Goal: Information Seeking & Learning: Compare options

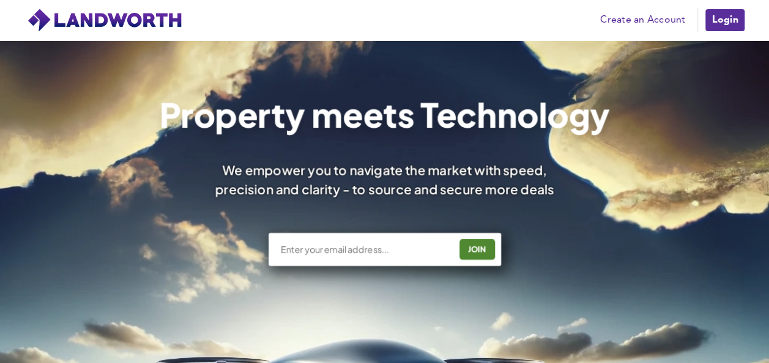
click at [716, 28] on link "Login" at bounding box center [724, 20] width 41 height 24
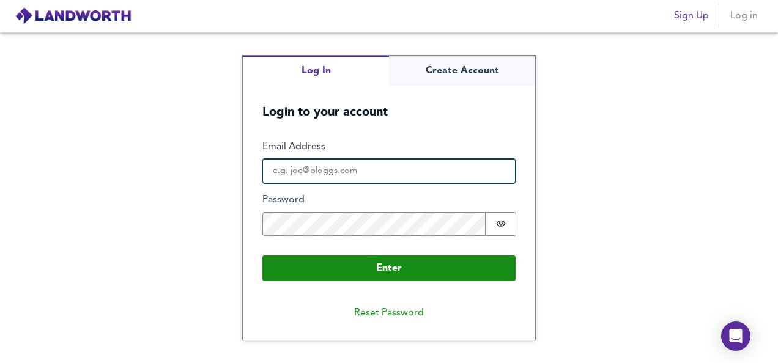
click at [345, 169] on input "Email Address" at bounding box center [388, 171] width 253 height 24
type input "[EMAIL_ADDRESS][DOMAIN_NAME]"
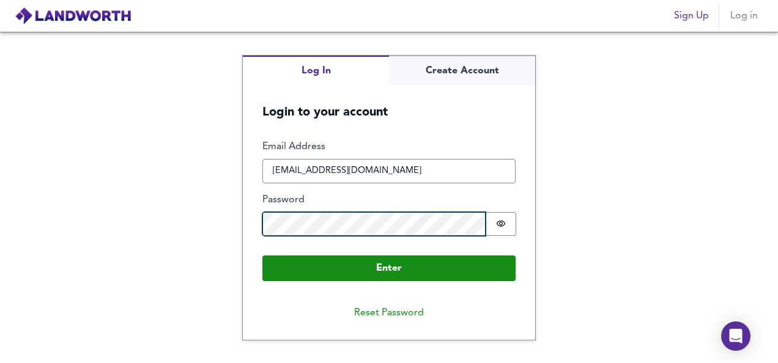
click at [262, 256] on button "Enter" at bounding box center [388, 269] width 253 height 26
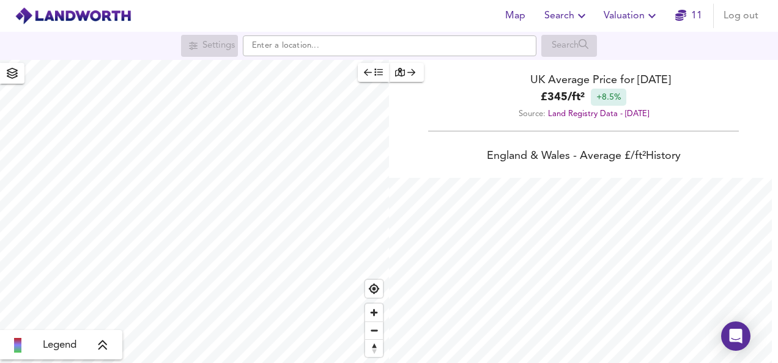
scroll to position [363, 778]
click at [375, 317] on span "Zoom in" at bounding box center [374, 313] width 18 height 18
click at [375, 314] on span "Zoom in" at bounding box center [374, 313] width 18 height 18
click at [374, 312] on span "Zoom in" at bounding box center [374, 313] width 18 height 18
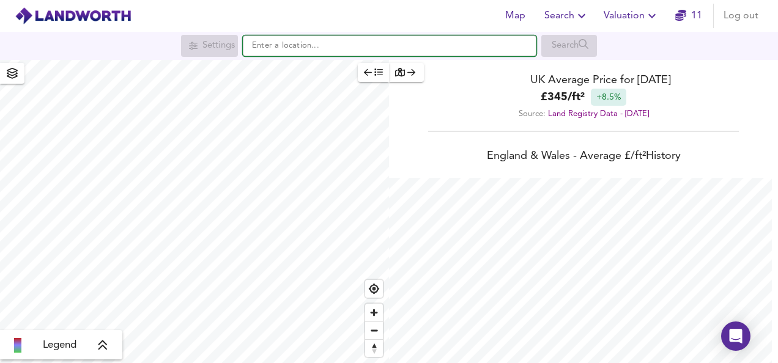
click at [410, 47] on input "text" at bounding box center [390, 45] width 294 height 21
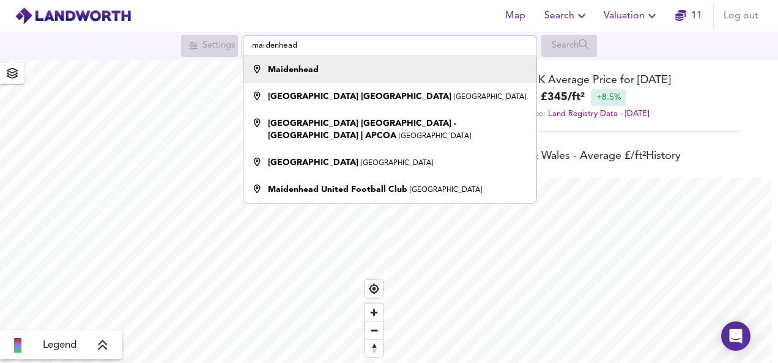
click at [350, 64] on div "Maidenhead" at bounding box center [386, 70] width 281 height 12
type input "Maidenhead"
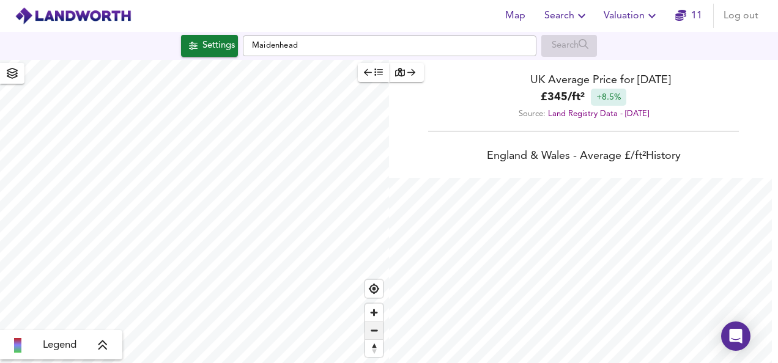
checkbox input "false"
checkbox input "true"
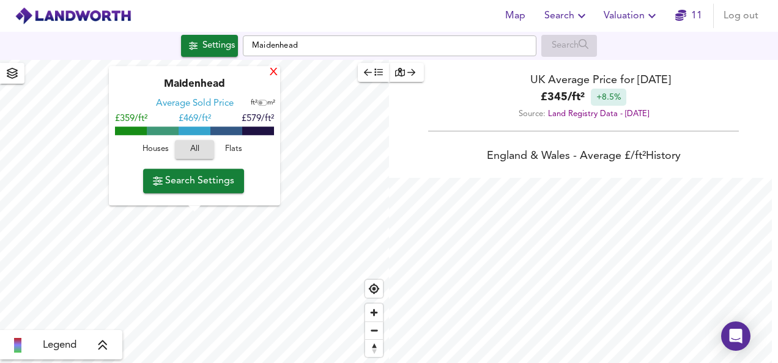
click at [270, 75] on div "X" at bounding box center [273, 73] width 10 height 12
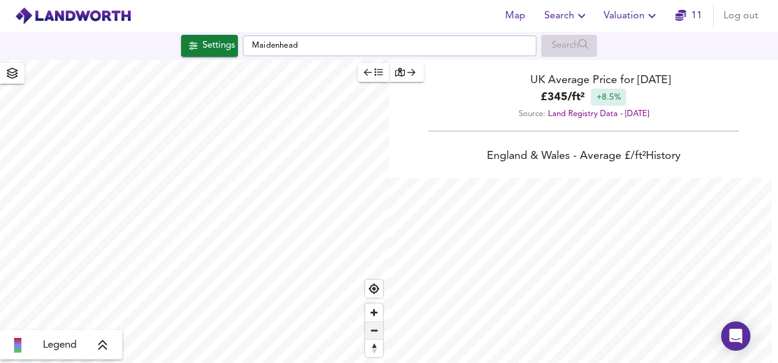
click at [378, 333] on span "Zoom out" at bounding box center [374, 330] width 18 height 17
click at [374, 330] on span "Zoom out" at bounding box center [374, 330] width 18 height 17
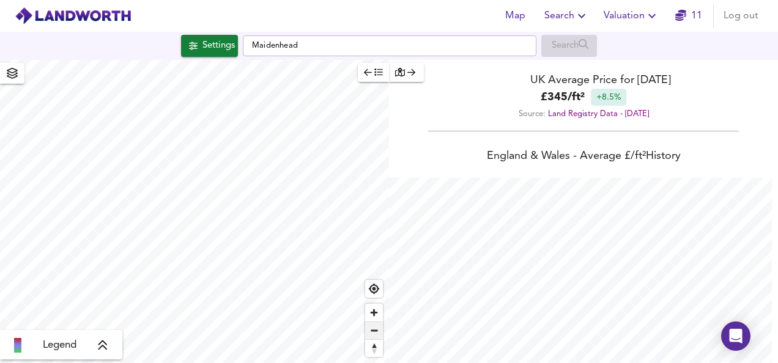
type input "8701"
click at [375, 309] on span "Zoom in" at bounding box center [374, 313] width 18 height 18
click at [188, 56] on button "Settings" at bounding box center [209, 46] width 57 height 22
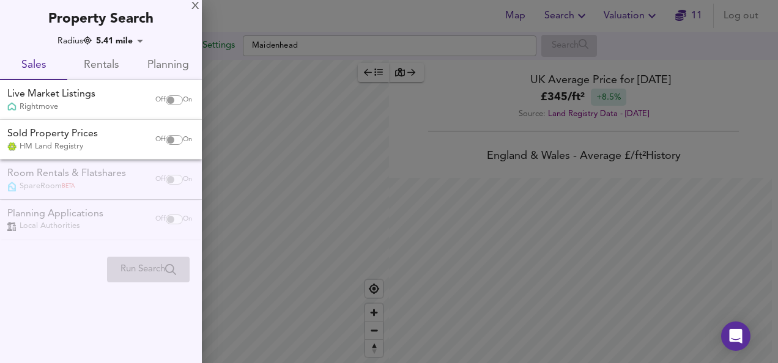
click at [170, 103] on input "checkbox" at bounding box center [170, 100] width 29 height 10
checkbox input "true"
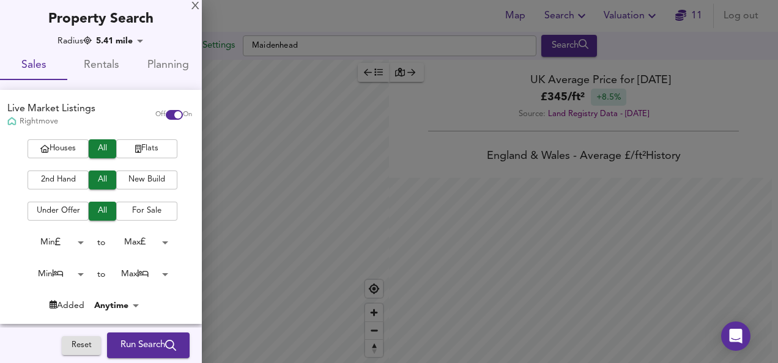
click at [148, 159] on div "Houses All Flats 2nd Hand All New Build Under Offer All For Sale Min 0 to Max 2…" at bounding box center [101, 231] width 202 height 184
click at [139, 150] on span "Flats" at bounding box center [146, 149] width 49 height 14
click at [64, 174] on span "2nd Hand" at bounding box center [58, 180] width 49 height 14
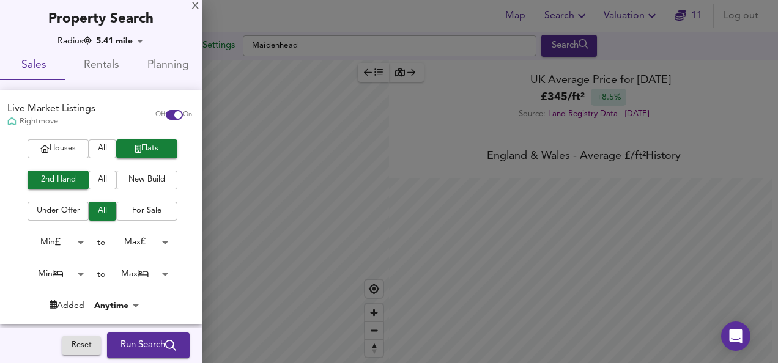
click at [138, 212] on span "For Sale" at bounding box center [146, 211] width 49 height 14
click at [161, 247] on body "Map Search Valuation 11 Log out Settings Maidenhead Search Legend UK Average Pr…" at bounding box center [389, 181] width 778 height 363
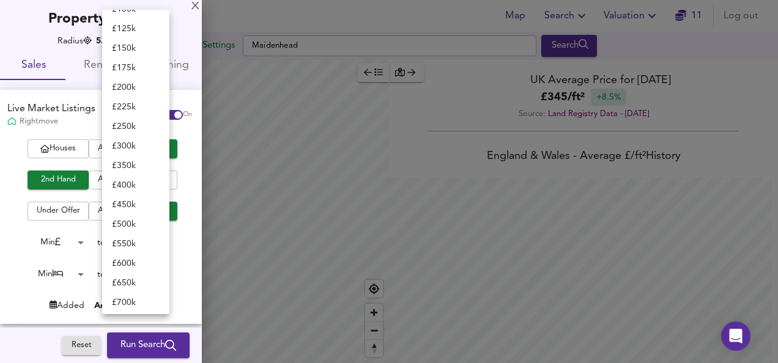
scroll to position [106, 0]
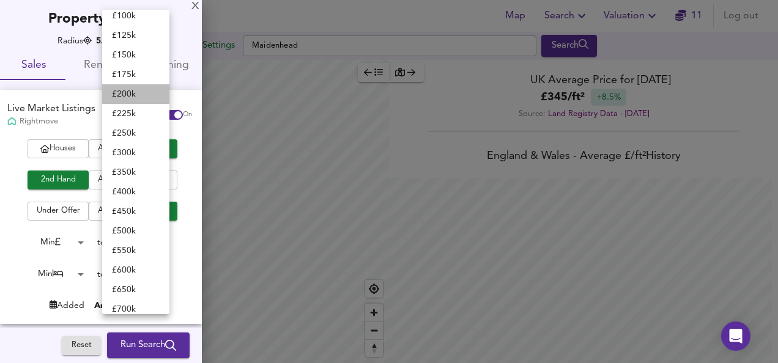
click at [147, 86] on li "£ 200k" at bounding box center [135, 94] width 67 height 20
type input "200000"
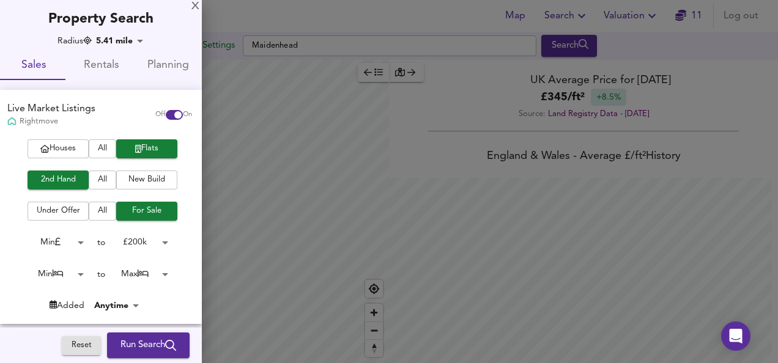
click at [76, 279] on body "Map Search Valuation 11 Log out Settings Maidenhead Search Legend UK Average Pr…" at bounding box center [389, 181] width 778 height 363
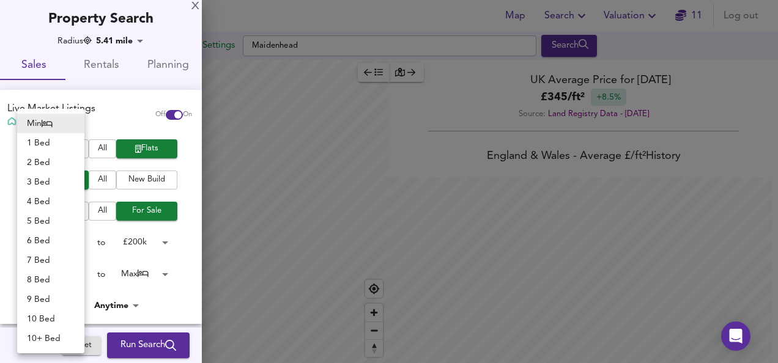
click at [48, 146] on li "1 Bed" at bounding box center [50, 143] width 67 height 20
type input "1"
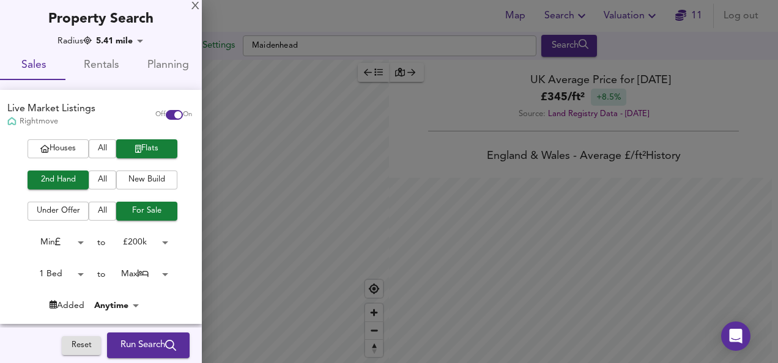
click at [152, 273] on body "Map Search Valuation 11 Log out Settings Maidenhead Search Legend UK Average Pr…" at bounding box center [389, 181] width 778 height 363
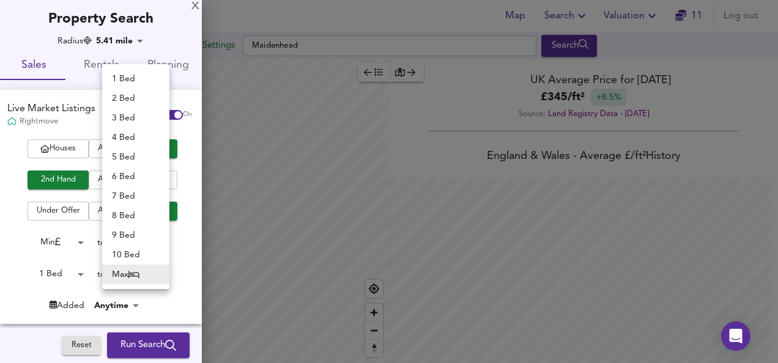
click at [123, 68] on ul "1 Bed 2 Bed 3 Bed 4 Bed 5 Bed 6 Bed 7 Bed 8 Bed 9 Bed 10 Bed Max" at bounding box center [135, 176] width 67 height 225
click at [117, 73] on li "1 Bed" at bounding box center [135, 79] width 67 height 20
type input "1"
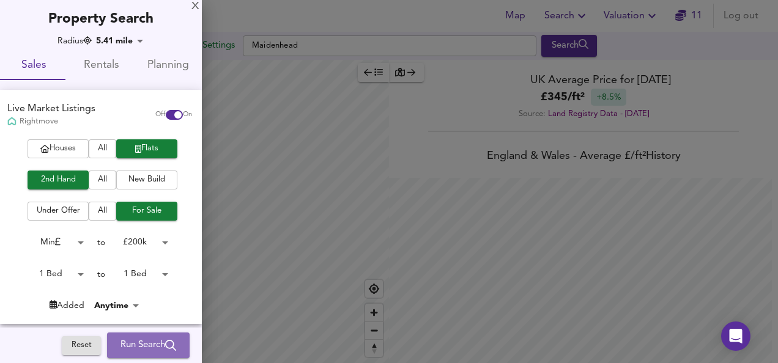
click at [155, 343] on span "Run Search" at bounding box center [148, 346] width 56 height 16
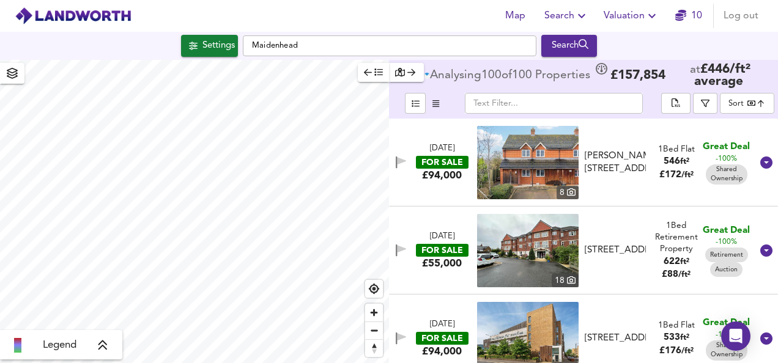
drag, startPoint x: 372, startPoint y: 73, endPoint x: 443, endPoint y: 290, distance: 227.8
click at [372, 73] on span "button" at bounding box center [373, 72] width 19 height 14
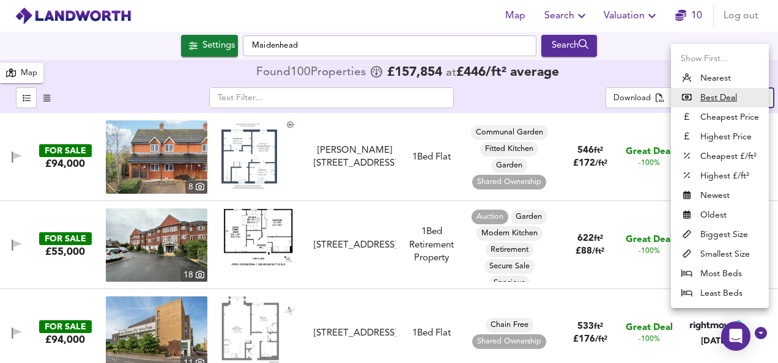
click at [747, 95] on body "Map Search Valuation 10 Log out Settings Maidenhead Search 100 Results Legend M…" at bounding box center [389, 181] width 778 height 363
click at [711, 233] on li "Biggest Size" at bounding box center [720, 235] width 98 height 20
type input "biggest"
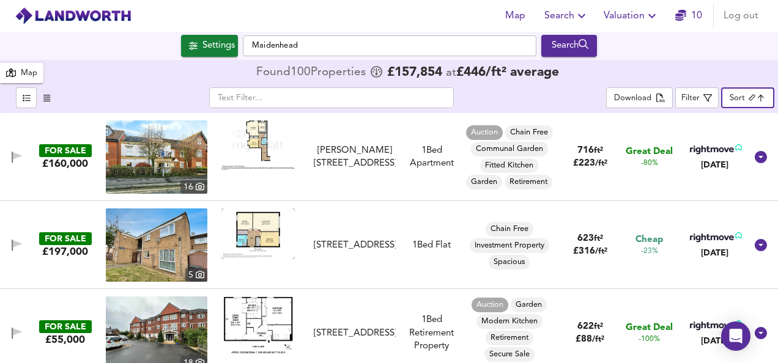
click at [262, 135] on img at bounding box center [257, 145] width 73 height 50
click at [156, 171] on img at bounding box center [157, 156] width 102 height 73
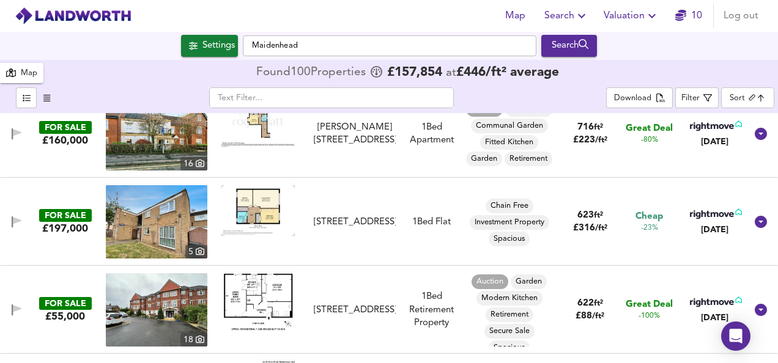
scroll to position [24, 0]
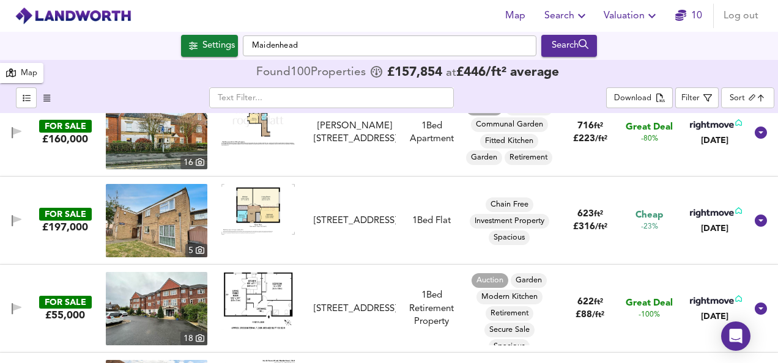
click at [268, 208] on img at bounding box center [257, 209] width 73 height 51
click at [136, 229] on img at bounding box center [157, 220] width 102 height 73
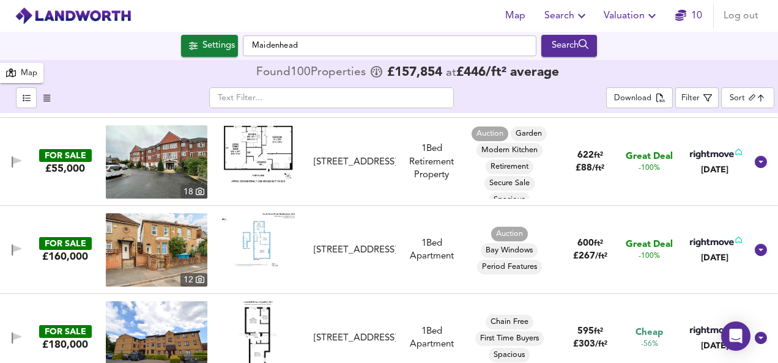
scroll to position [196, 0]
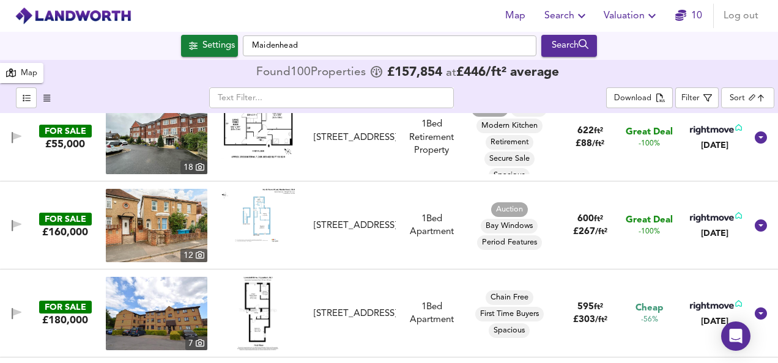
click at [248, 217] on img at bounding box center [257, 215] width 73 height 53
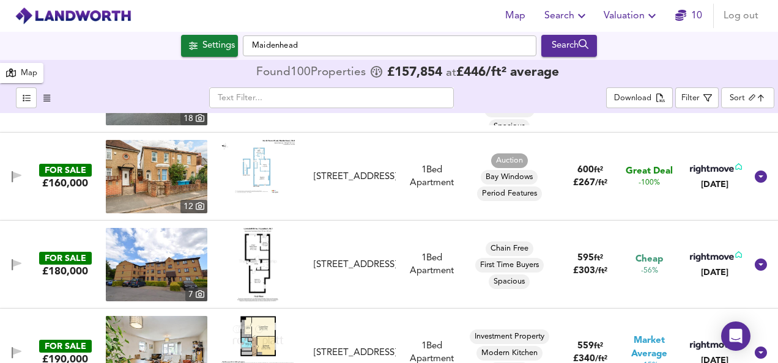
scroll to position [269, 0]
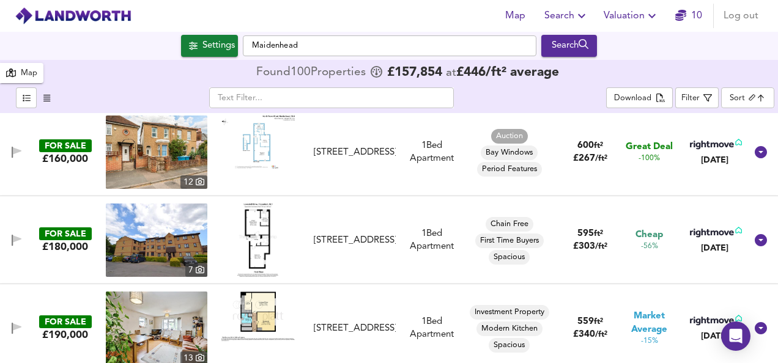
click at [248, 236] on img at bounding box center [257, 240] width 40 height 73
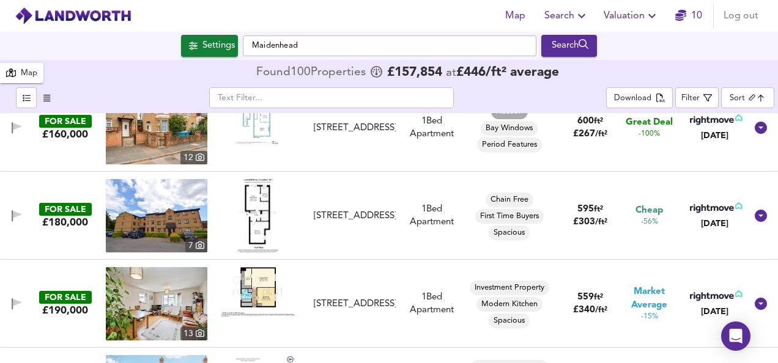
scroll to position [318, 0]
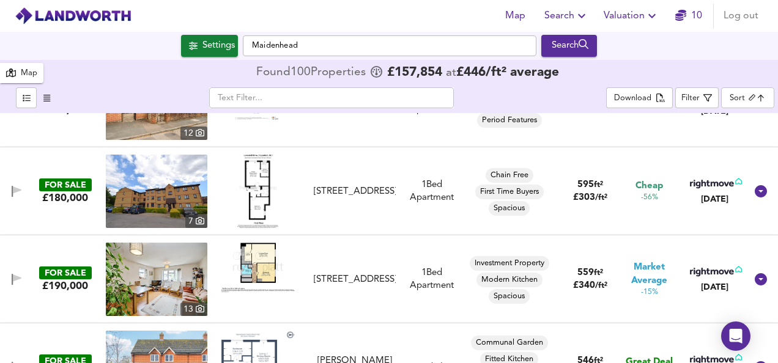
click at [262, 256] on img at bounding box center [257, 268] width 73 height 50
click at [149, 278] on img at bounding box center [157, 279] width 102 height 73
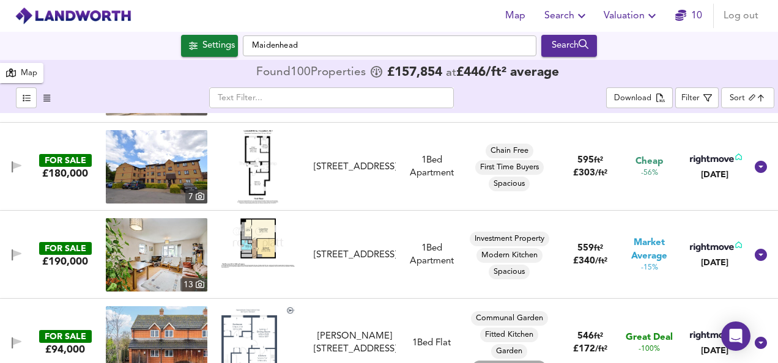
scroll to position [440, 0]
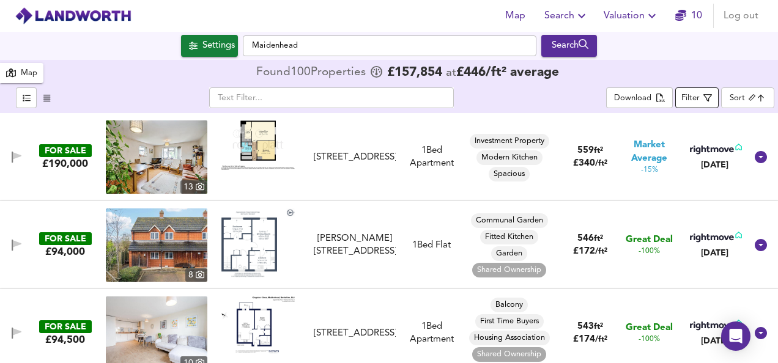
click at [718, 106] on button "Filter" at bounding box center [696, 97] width 43 height 21
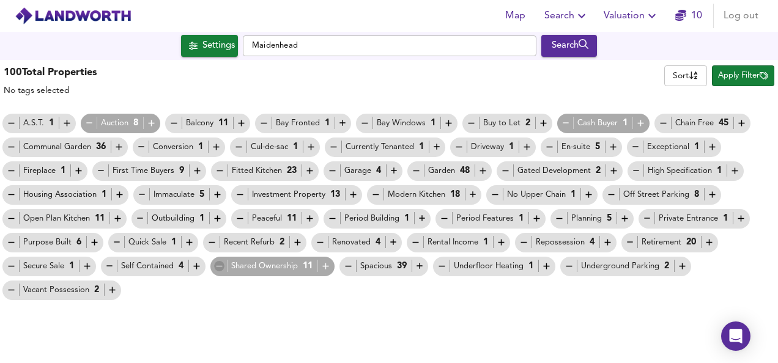
click at [219, 269] on icon "button" at bounding box center [219, 266] width 10 height 10
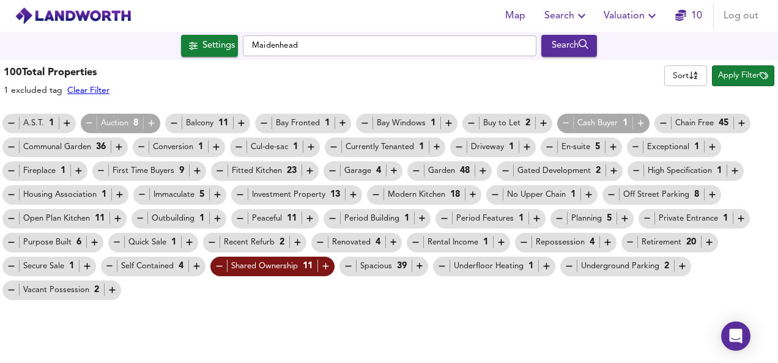
click at [334, 296] on div "A.S.T. 1 Auction 8 Balcony 11 Bay Fronted 1 Bay Windows 1 Buy to Let 2 Cash Buy…" at bounding box center [389, 206] width 778 height 191
click at [625, 239] on icon "button" at bounding box center [630, 242] width 10 height 10
click at [750, 77] on span "Apply Filter" at bounding box center [743, 76] width 50 height 14
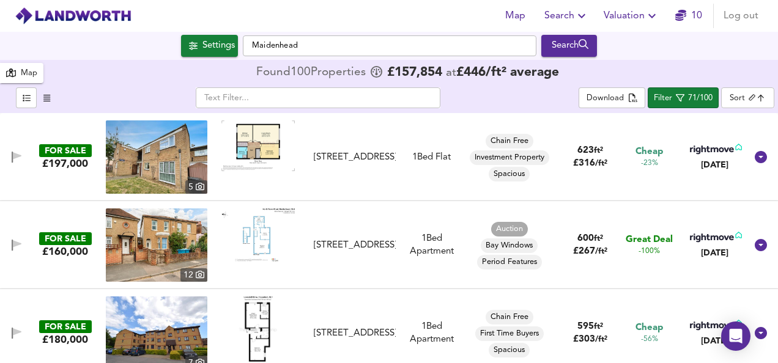
click at [391, 283] on div "FOR SALE £160,000 12 North Town Road, Maidenhead, SL6 7JH North Town Road, Maid…" at bounding box center [389, 245] width 778 height 88
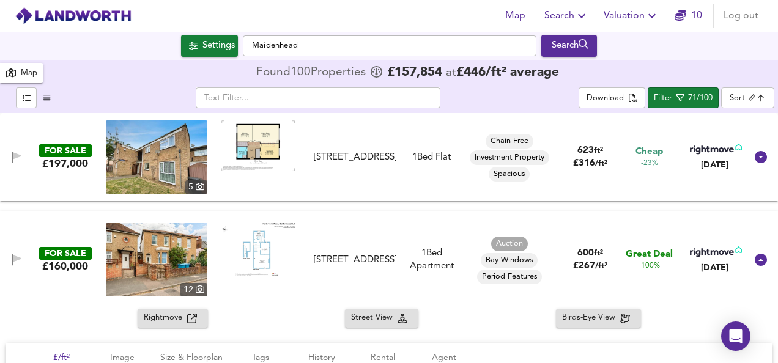
click at [380, 222] on div "FOR SALE £160,000 12 North Town Road, Maidenhead, SL6 7JH North Town Road, Maid…" at bounding box center [389, 260] width 778 height 98
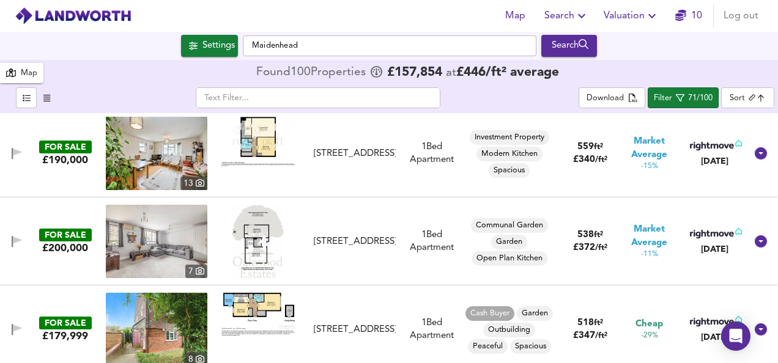
scroll to position [269, 0]
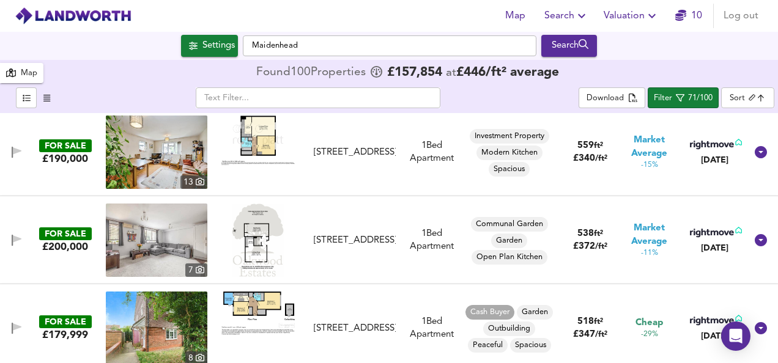
click at [247, 240] on img at bounding box center [258, 240] width 52 height 73
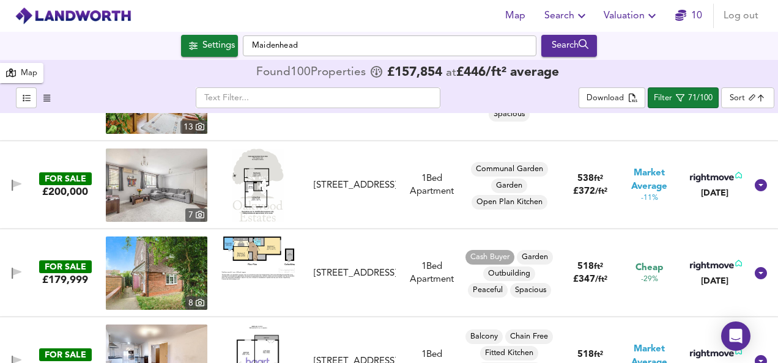
scroll to position [342, 0]
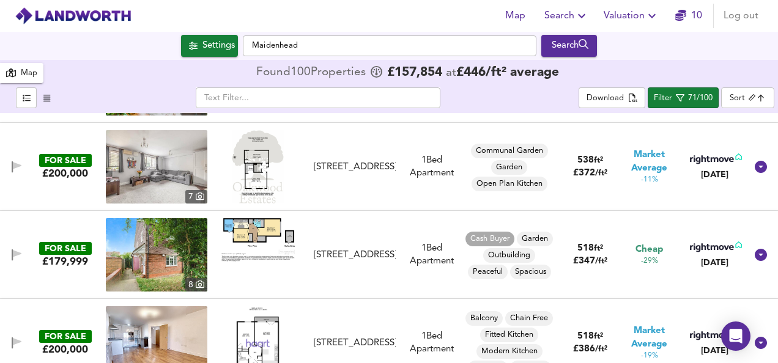
click at [265, 223] on img at bounding box center [257, 239] width 73 height 43
click at [169, 255] on img at bounding box center [157, 254] width 102 height 73
click at [20, 253] on icon "button" at bounding box center [17, 253] width 9 height 7
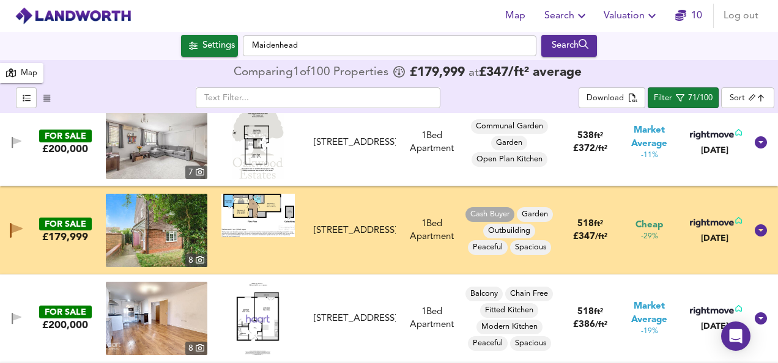
scroll to position [465, 0]
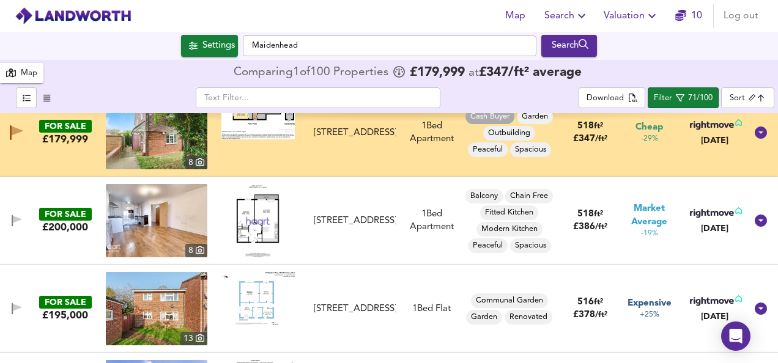
click at [251, 131] on img at bounding box center [257, 117] width 73 height 43
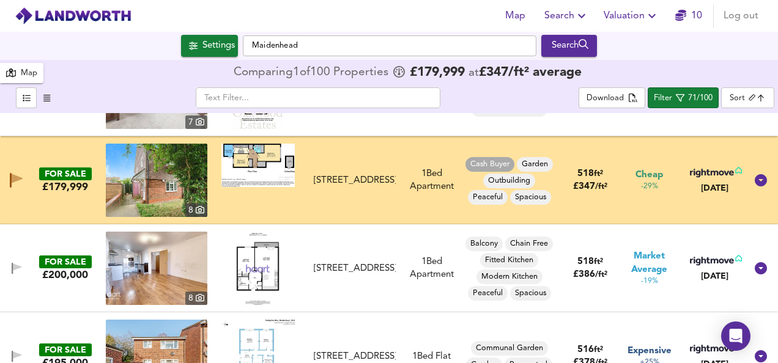
scroll to position [416, 0]
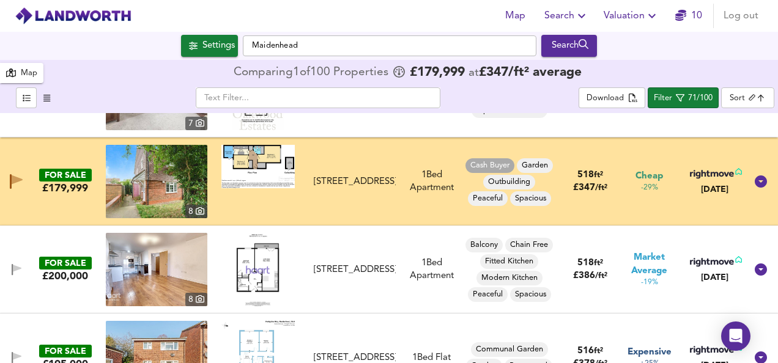
click at [177, 177] on img at bounding box center [157, 181] width 102 height 73
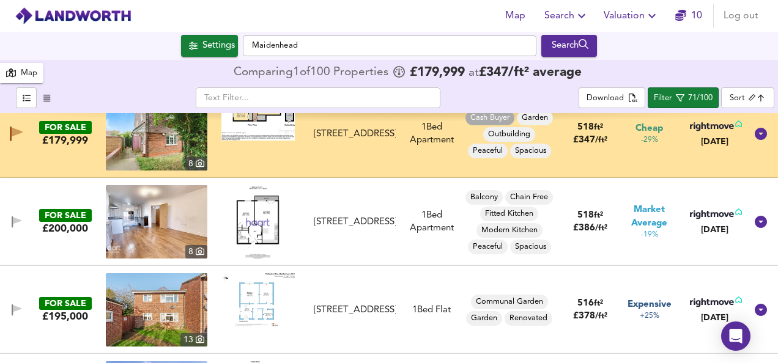
scroll to position [465, 0]
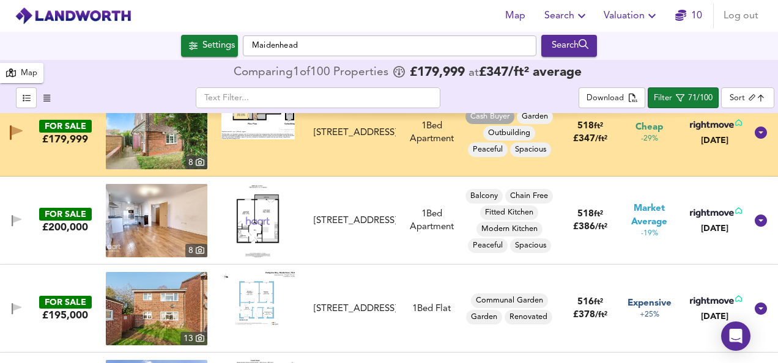
click at [256, 220] on img at bounding box center [257, 220] width 59 height 73
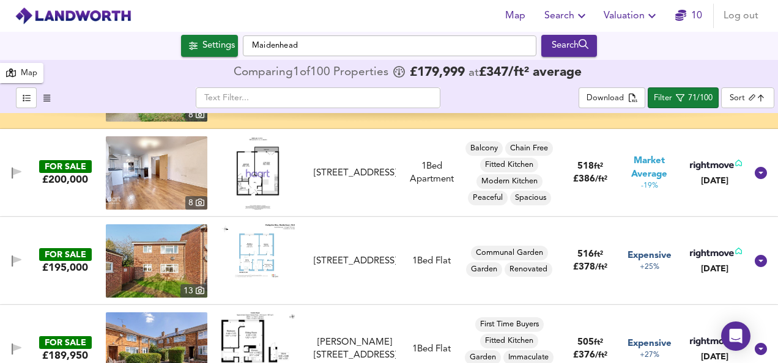
scroll to position [514, 0]
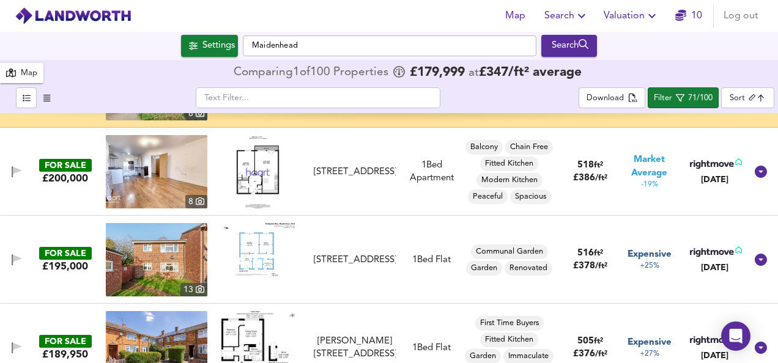
click at [254, 259] on img at bounding box center [257, 249] width 73 height 53
click at [141, 256] on img at bounding box center [157, 259] width 102 height 73
click at [12, 265] on icon "button" at bounding box center [12, 260] width 1 height 12
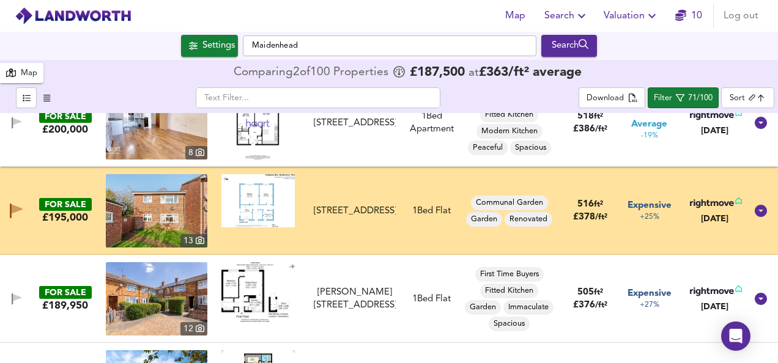
scroll to position [587, 0]
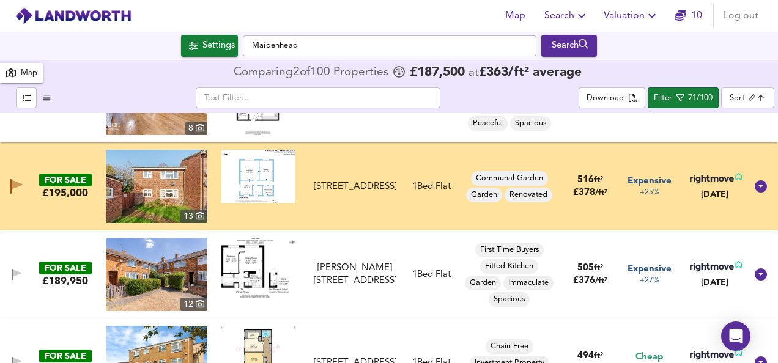
click at [254, 265] on img at bounding box center [257, 268] width 73 height 60
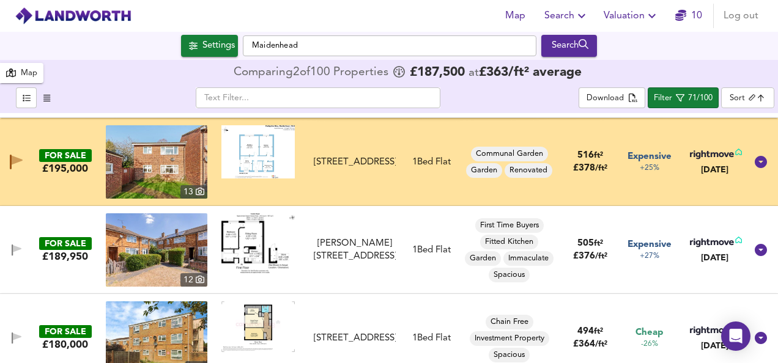
click at [150, 273] on img at bounding box center [157, 249] width 102 height 73
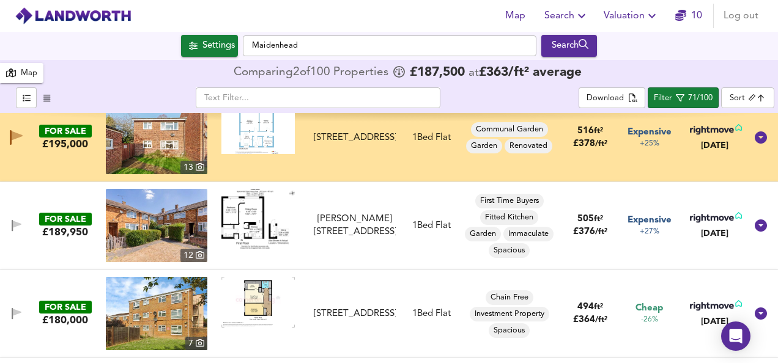
scroll to position [660, 0]
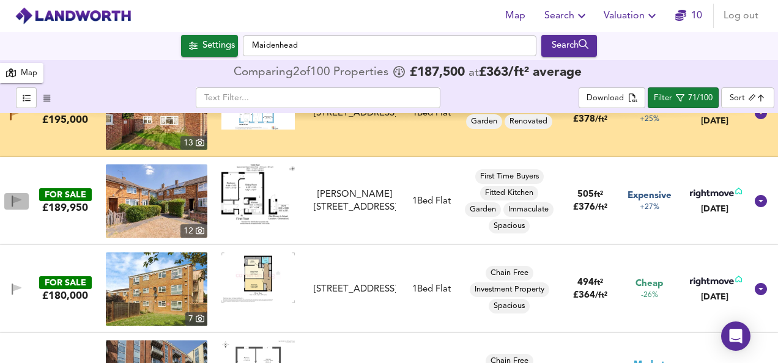
click at [14, 199] on icon "button" at bounding box center [17, 199] width 9 height 7
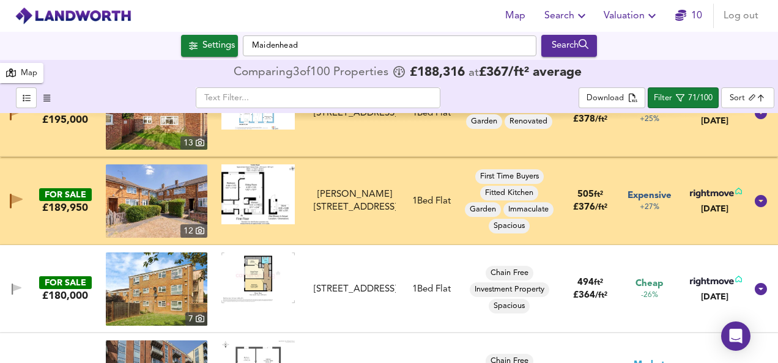
click at [258, 277] on img at bounding box center [257, 278] width 73 height 51
click at [160, 287] on img at bounding box center [157, 289] width 102 height 73
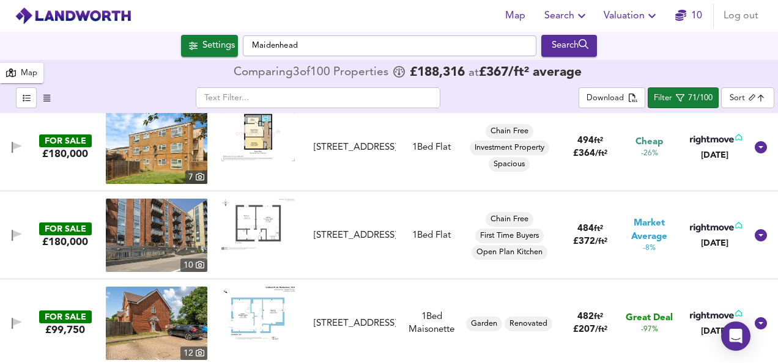
scroll to position [832, 0]
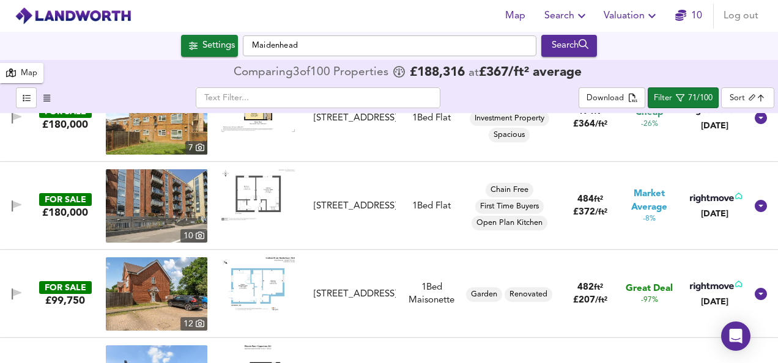
click at [259, 199] on img at bounding box center [257, 194] width 73 height 51
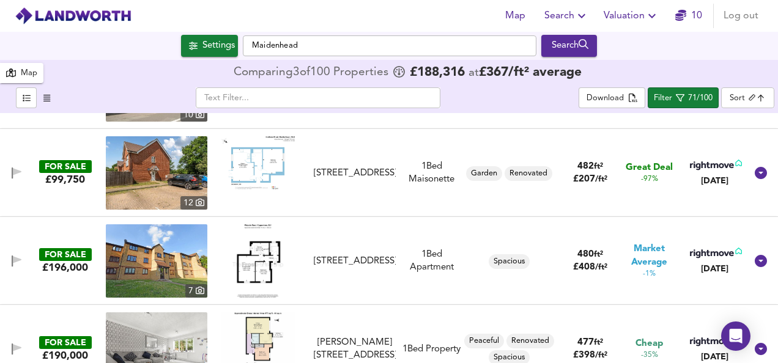
scroll to position [954, 0]
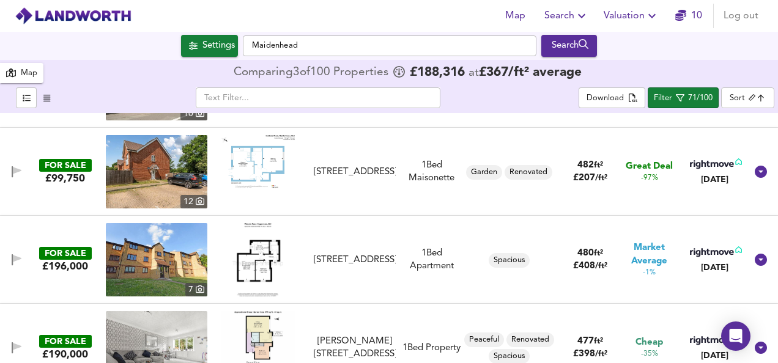
click at [262, 254] on img at bounding box center [257, 259] width 50 height 73
click at [147, 257] on img at bounding box center [157, 259] width 102 height 73
drag, startPoint x: 17, startPoint y: 261, endPoint x: 238, endPoint y: 279, distance: 221.5
click at [17, 261] on icon "button" at bounding box center [17, 260] width 10 height 12
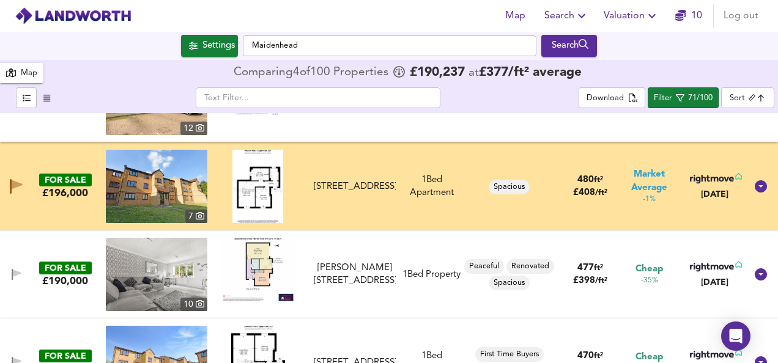
scroll to position [1052, 0]
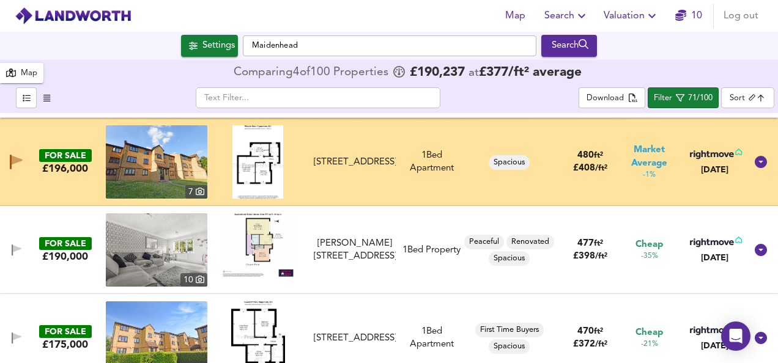
click at [267, 233] on img at bounding box center [257, 245] width 73 height 64
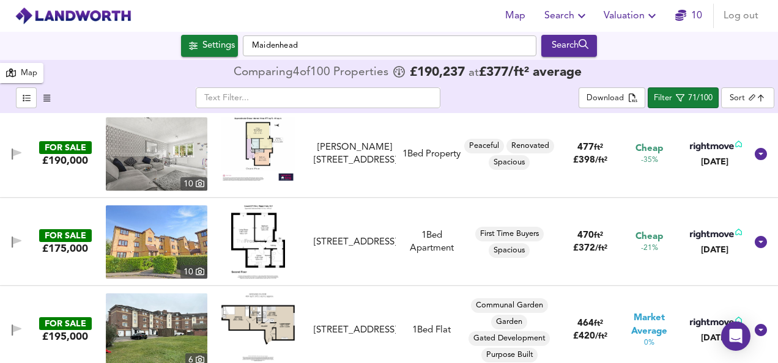
scroll to position [1150, 0]
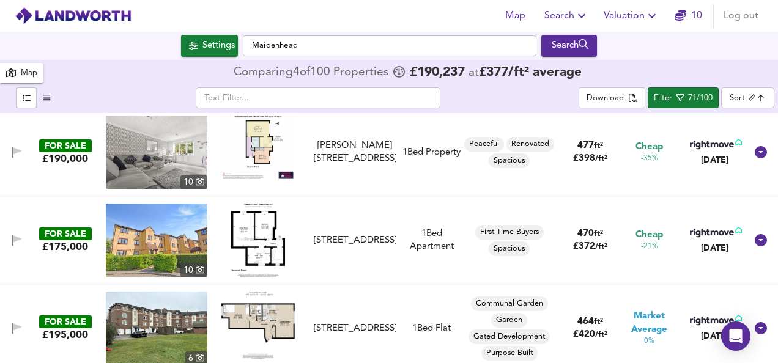
click at [248, 241] on img at bounding box center [258, 240] width 54 height 73
click at [163, 236] on img at bounding box center [157, 240] width 102 height 73
click at [12, 245] on icon "button" at bounding box center [12, 241] width 1 height 12
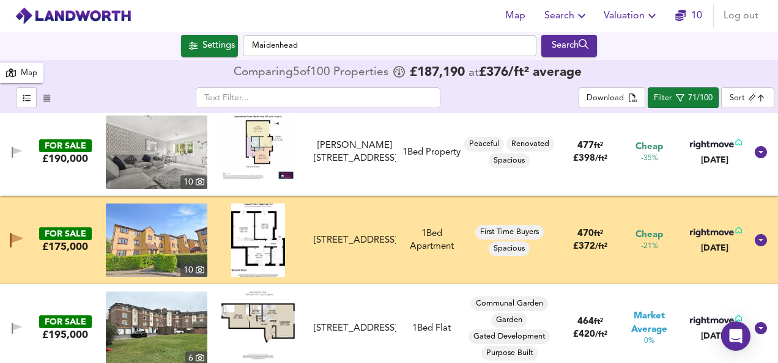
scroll to position [1174, 0]
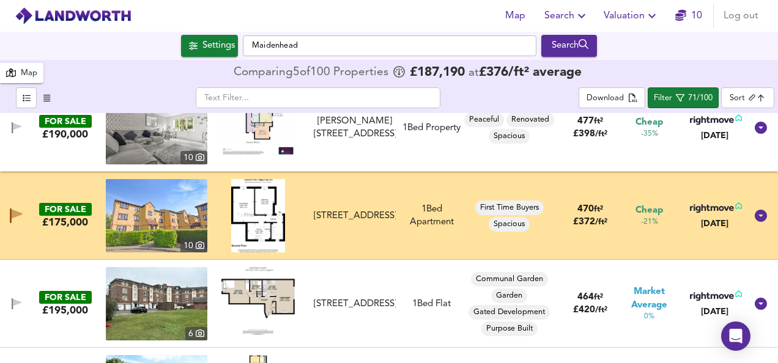
click at [196, 215] on img at bounding box center [157, 215] width 102 height 73
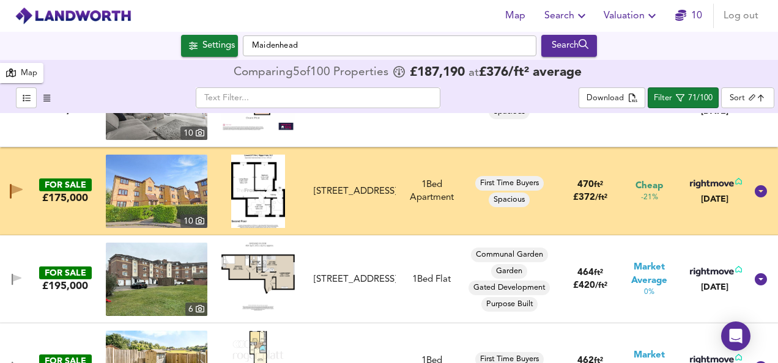
scroll to position [1223, 0]
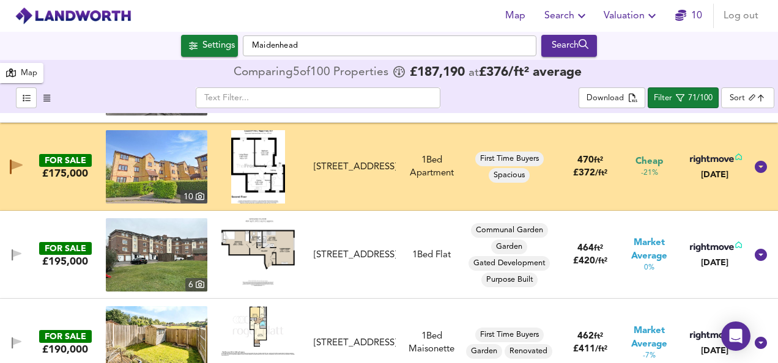
drag, startPoint x: 219, startPoint y: 247, endPoint x: 378, endPoint y: 183, distance: 171.3
click at [219, 247] on div at bounding box center [258, 254] width 102 height 73
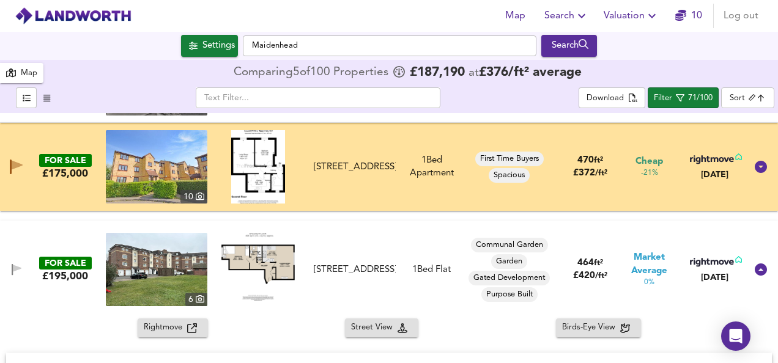
click at [232, 221] on div "FOR SALE £195,000 6 Bath Road, Slough, Berkshire, SL1 6DA Bath Road, Slough, Be…" at bounding box center [389, 270] width 778 height 98
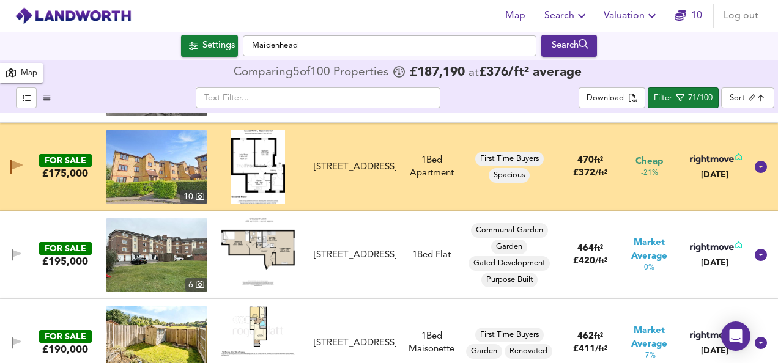
click at [262, 243] on img at bounding box center [257, 251] width 73 height 67
click at [161, 255] on img at bounding box center [157, 254] width 102 height 73
click at [145, 254] on img at bounding box center [157, 254] width 102 height 73
click at [10, 253] on span "button" at bounding box center [16, 256] width 18 height 12
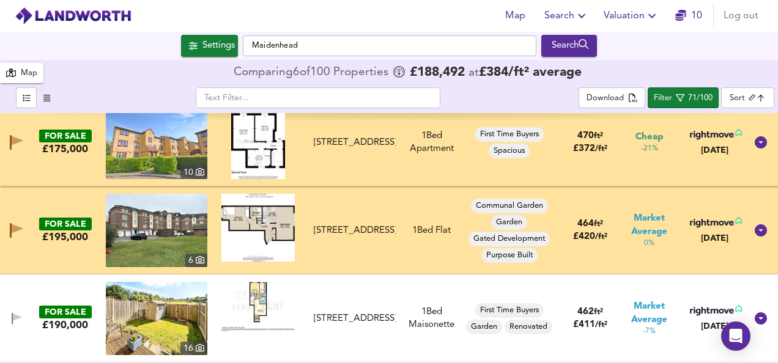
scroll to position [1272, 0]
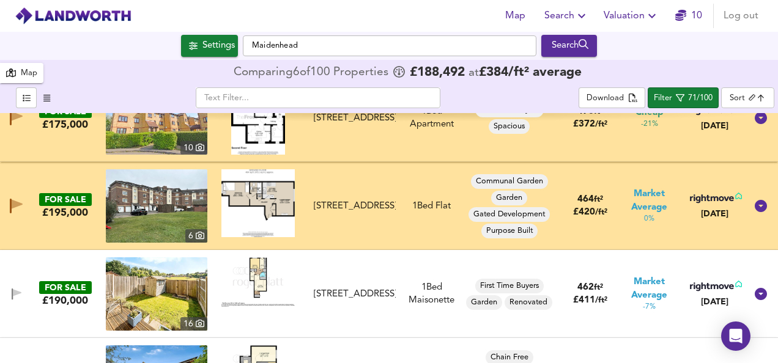
click at [247, 273] on img at bounding box center [257, 282] width 73 height 50
click at [196, 278] on img at bounding box center [157, 293] width 102 height 73
drag, startPoint x: 15, startPoint y: 294, endPoint x: 210, endPoint y: 265, distance: 197.7
click at [15, 294] on icon "button" at bounding box center [17, 292] width 9 height 7
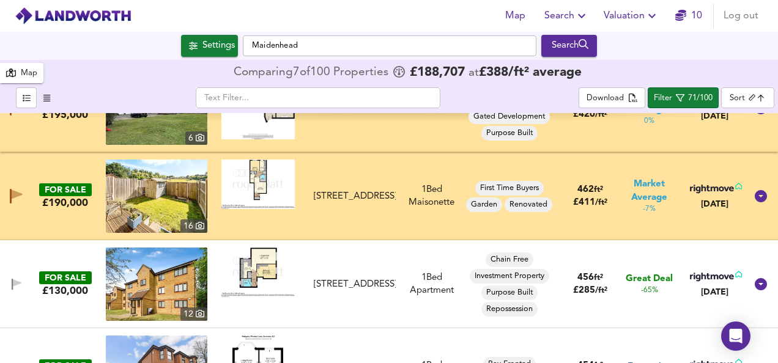
scroll to position [1394, 0]
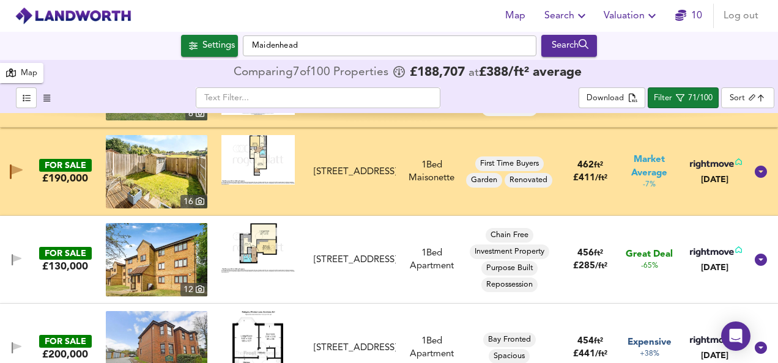
click at [256, 246] on img at bounding box center [257, 248] width 73 height 50
click at [146, 265] on img at bounding box center [157, 259] width 102 height 73
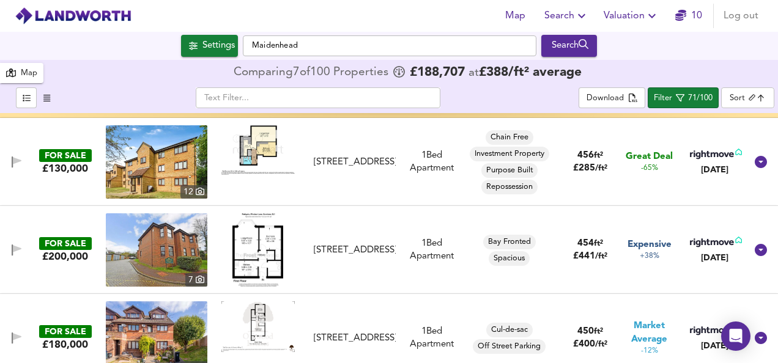
scroll to position [1517, 0]
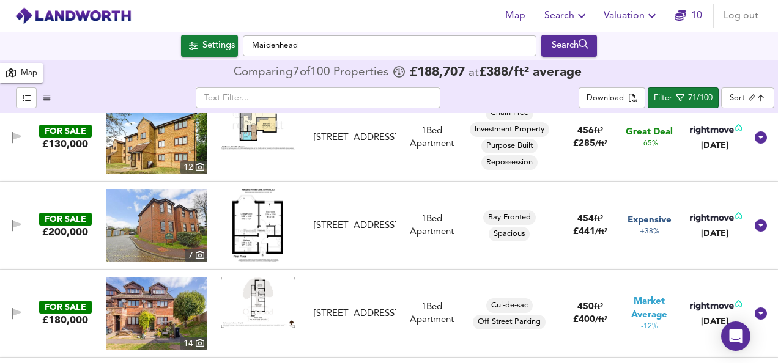
click at [270, 218] on img at bounding box center [257, 225] width 51 height 73
click at [141, 225] on img at bounding box center [157, 225] width 102 height 73
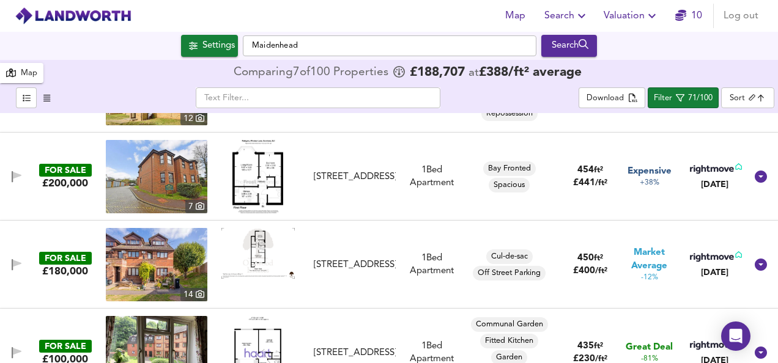
scroll to position [1590, 0]
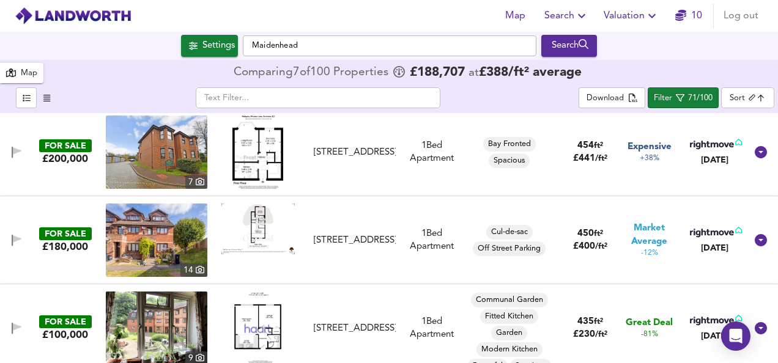
click at [254, 216] on img at bounding box center [257, 229] width 73 height 51
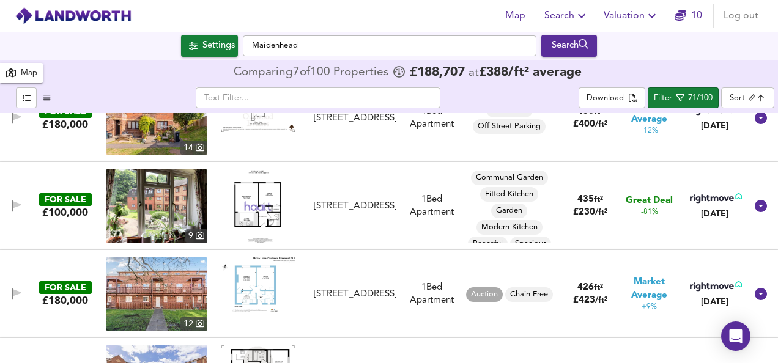
scroll to position [1737, 0]
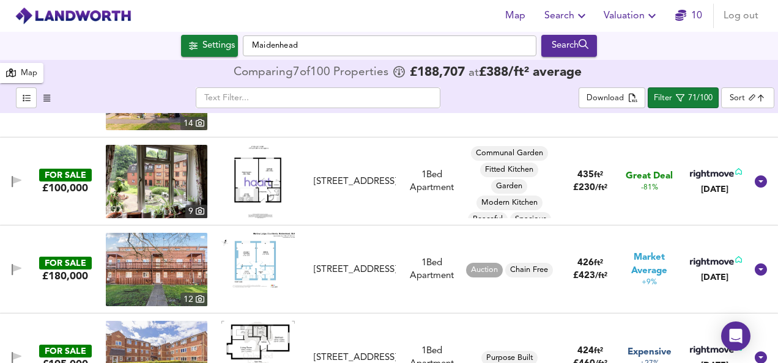
click at [250, 251] on img at bounding box center [257, 260] width 73 height 55
click at [155, 271] on img at bounding box center [157, 269] width 102 height 73
click at [144, 269] on img at bounding box center [157, 269] width 102 height 73
drag, startPoint x: 18, startPoint y: 267, endPoint x: 267, endPoint y: 258, distance: 248.4
click at [18, 267] on icon "button" at bounding box center [17, 268] width 9 height 7
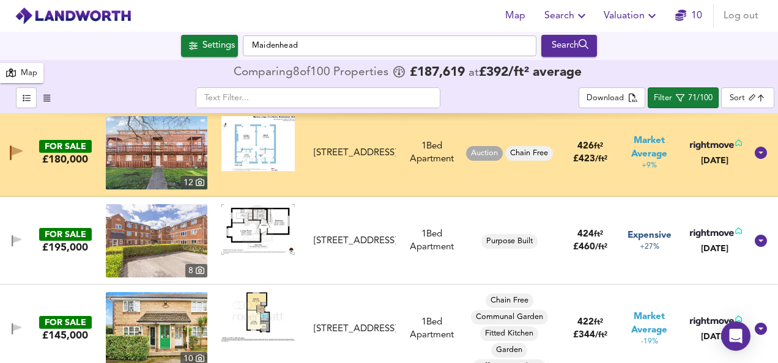
scroll to position [1859, 0]
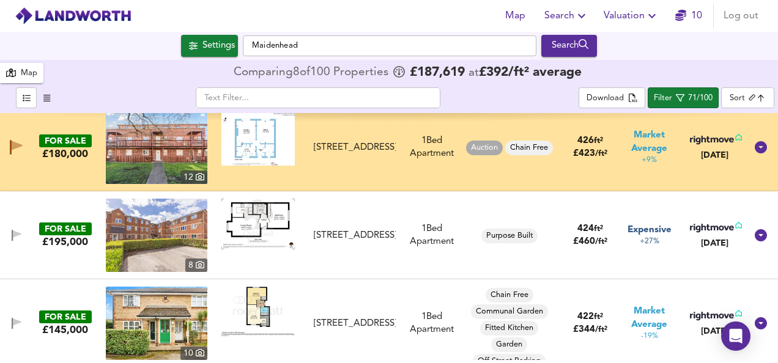
click at [254, 209] on img at bounding box center [257, 224] width 73 height 51
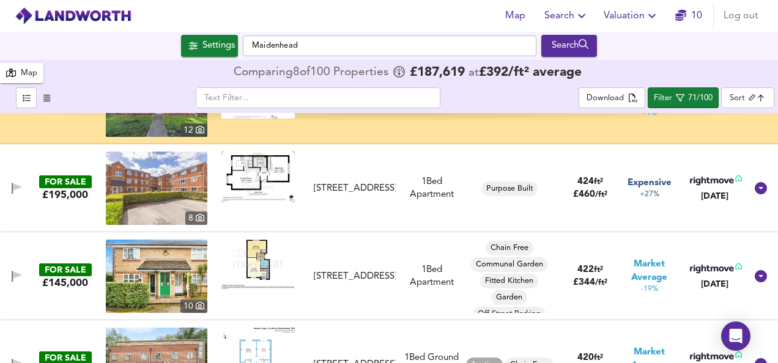
scroll to position [1908, 0]
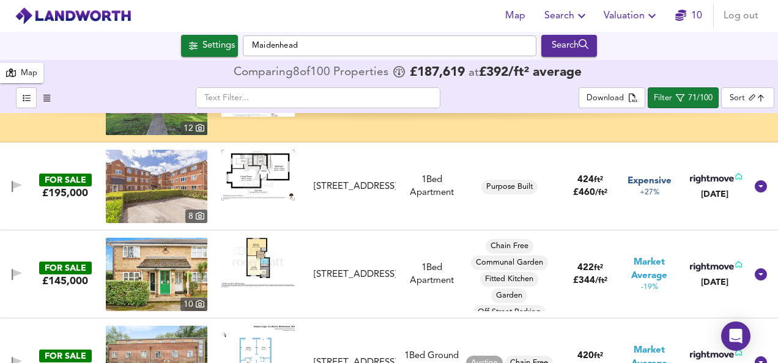
click at [253, 250] on img at bounding box center [257, 263] width 73 height 50
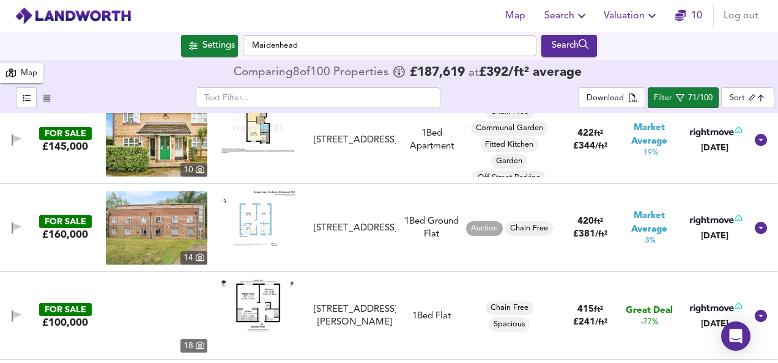
scroll to position [2055, 0]
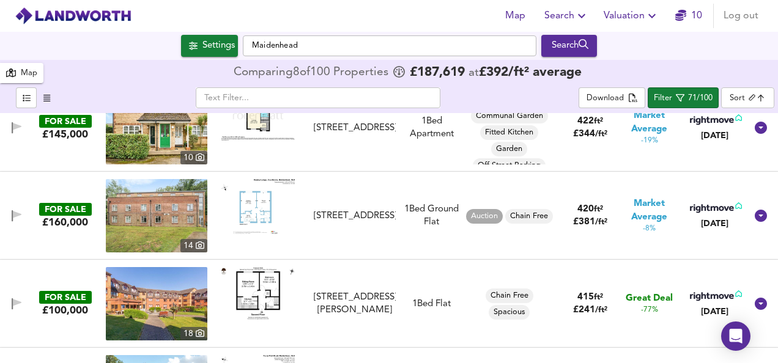
click at [262, 227] on img at bounding box center [257, 206] width 73 height 55
click at [146, 224] on img at bounding box center [157, 215] width 102 height 73
click at [194, 228] on img at bounding box center [157, 215] width 102 height 73
click at [16, 216] on icon "button" at bounding box center [17, 214] width 9 height 7
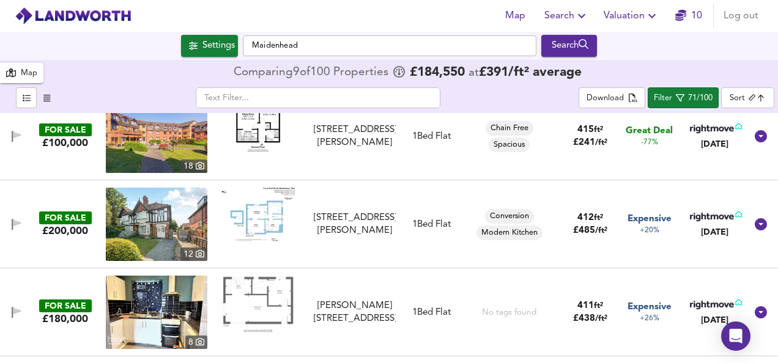
scroll to position [2226, 0]
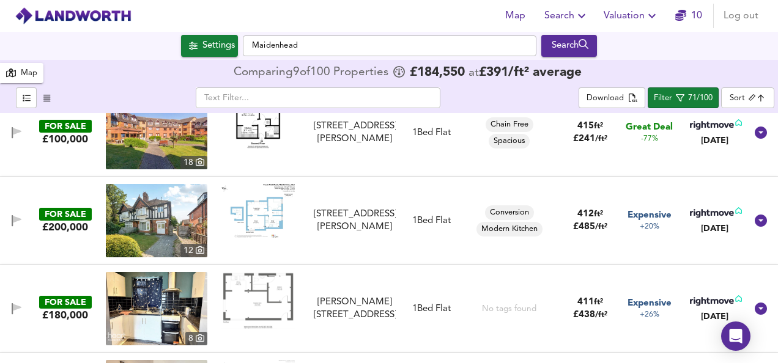
click at [262, 212] on img at bounding box center [257, 210] width 73 height 53
click at [146, 216] on img at bounding box center [157, 220] width 102 height 73
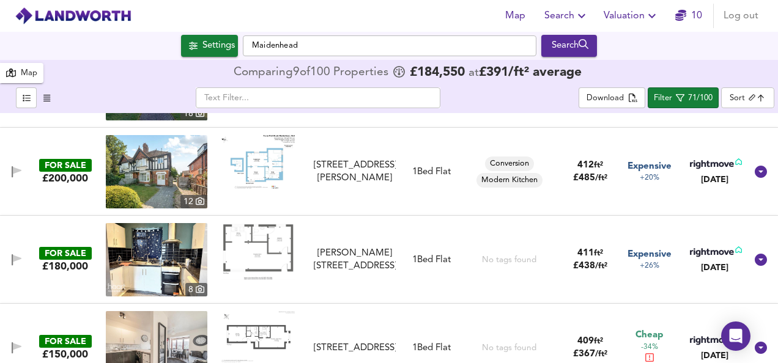
scroll to position [2299, 0]
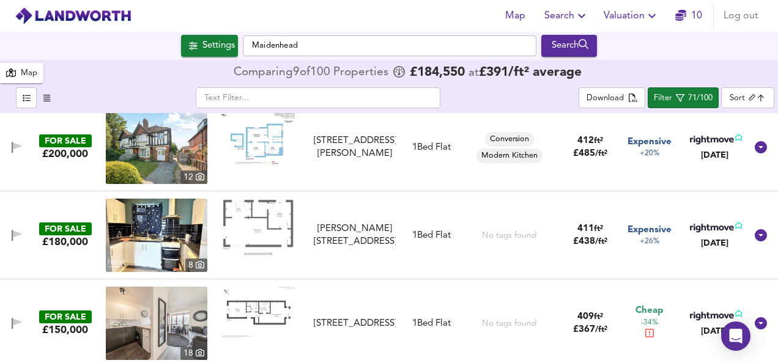
click at [246, 220] on img at bounding box center [257, 227] width 73 height 56
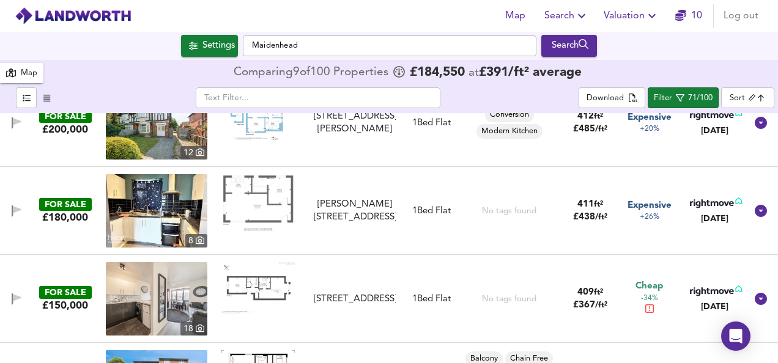
scroll to position [2348, 0]
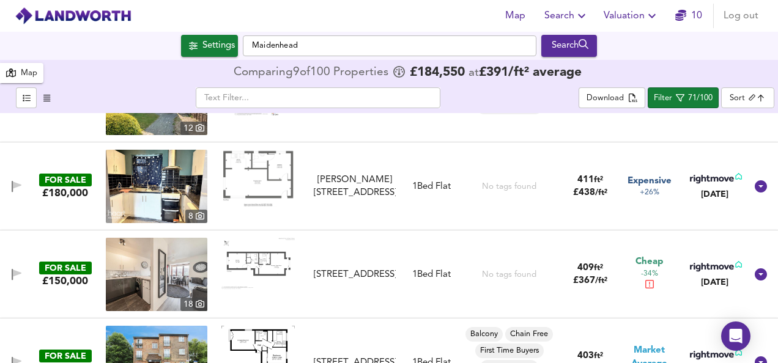
click at [273, 271] on img at bounding box center [257, 263] width 73 height 51
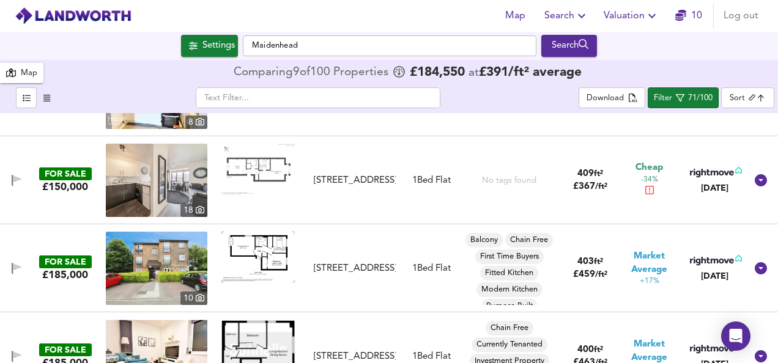
scroll to position [2446, 0]
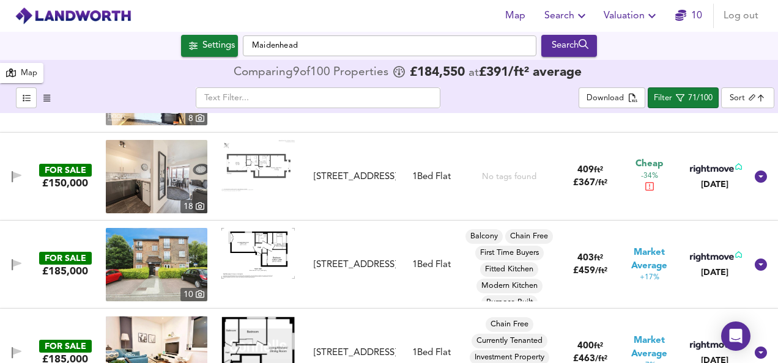
click at [234, 248] on img at bounding box center [257, 253] width 73 height 51
click at [158, 259] on img at bounding box center [157, 264] width 102 height 73
click at [247, 166] on img at bounding box center [257, 165] width 73 height 51
click at [252, 245] on img at bounding box center [257, 253] width 73 height 51
click at [139, 254] on img at bounding box center [157, 264] width 102 height 73
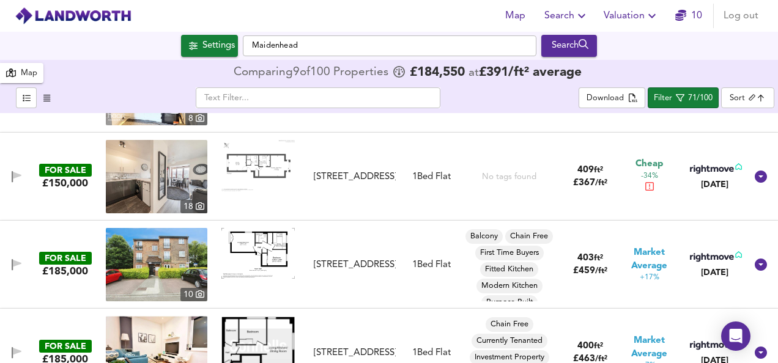
click at [24, 262] on span "button" at bounding box center [16, 265] width 18 height 12
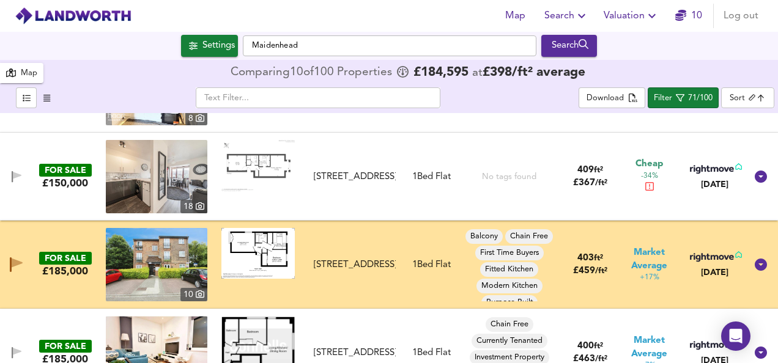
drag, startPoint x: 550, startPoint y: 253, endPoint x: 552, endPoint y: 279, distance: 26.3
click at [552, 279] on div "Balcony Chain Free First Time Buyers Fitted Kitchen Modern Kitchen Purpose Built" at bounding box center [509, 264] width 93 height 73
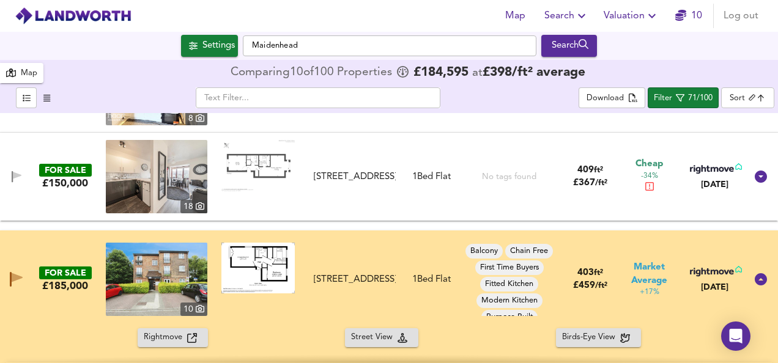
click at [394, 243] on div "FOR SALE £185,000 10 Boveney Close, Cippenham, SL1 9BH Boveney Close, Cippenham…" at bounding box center [374, 279] width 744 height 73
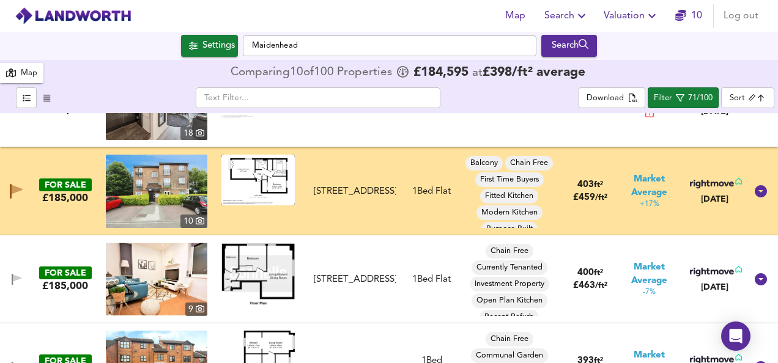
scroll to position [2544, 0]
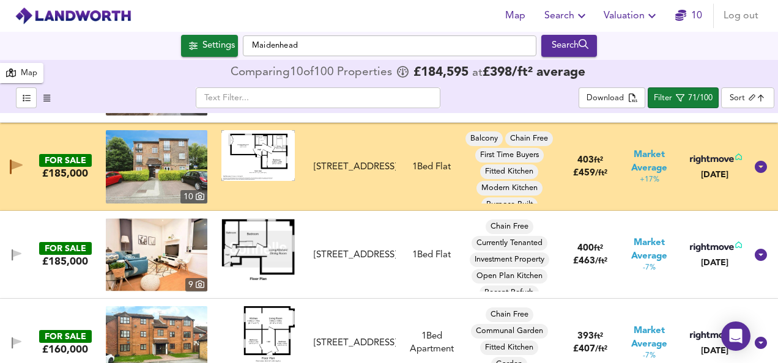
click at [273, 256] on img at bounding box center [257, 249] width 73 height 62
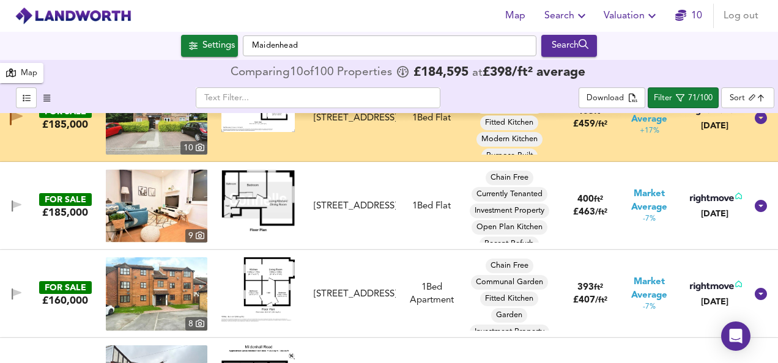
scroll to position [2617, 0]
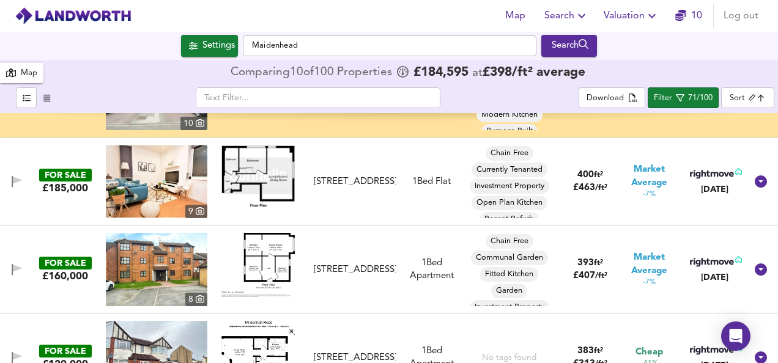
click at [259, 251] on img at bounding box center [257, 265] width 73 height 64
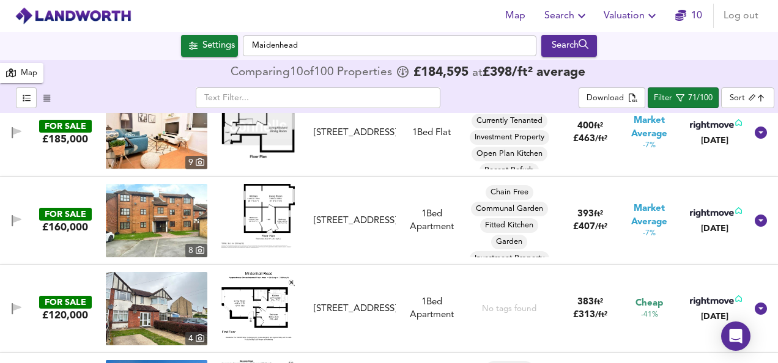
scroll to position [2715, 0]
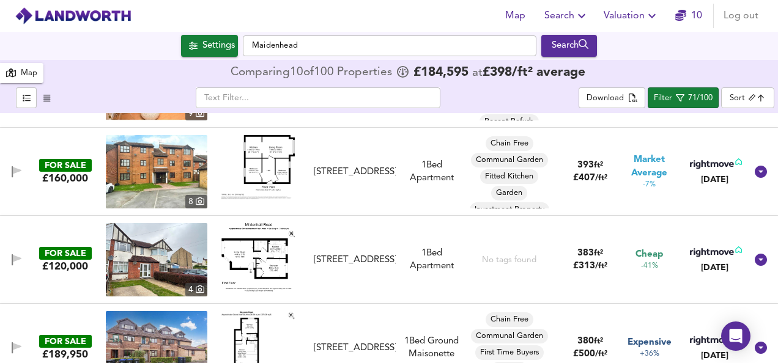
click at [248, 248] on img at bounding box center [257, 257] width 73 height 68
click at [144, 252] on img at bounding box center [157, 259] width 102 height 73
drag, startPoint x: 20, startPoint y: 254, endPoint x: 578, endPoint y: 255, distance: 557.7
click at [20, 254] on icon "button" at bounding box center [17, 260] width 10 height 12
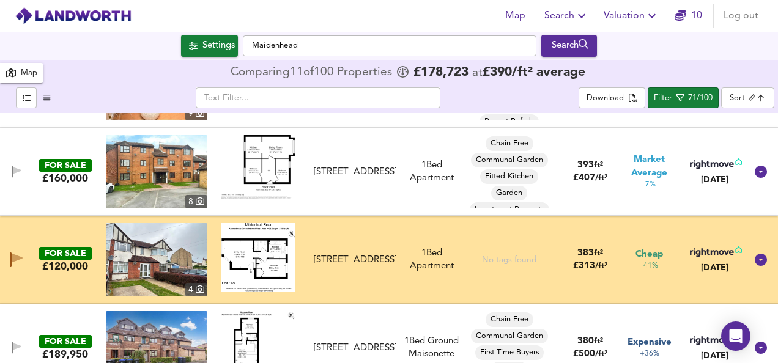
click at [148, 264] on img at bounding box center [157, 259] width 102 height 73
click at [10, 257] on icon "button" at bounding box center [16, 260] width 13 height 15
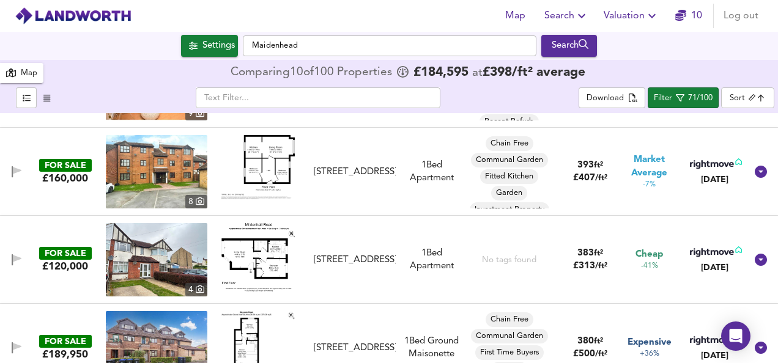
scroll to position [2496, 0]
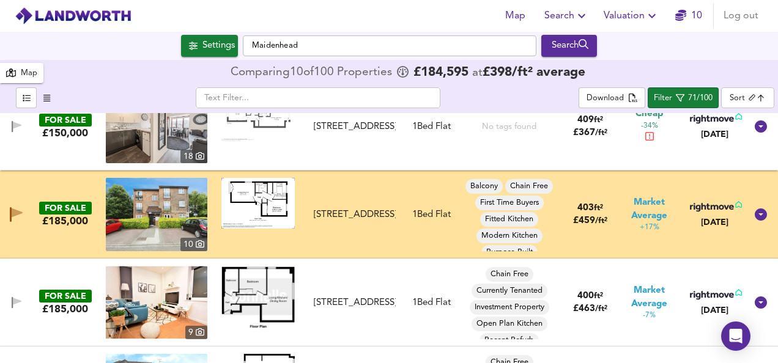
click at [250, 203] on img at bounding box center [257, 203] width 73 height 51
click at [150, 207] on img at bounding box center [157, 214] width 102 height 73
drag, startPoint x: 11, startPoint y: 210, endPoint x: 582, endPoint y: 291, distance: 576.4
click at [11, 210] on icon "button" at bounding box center [11, 214] width 2 height 15
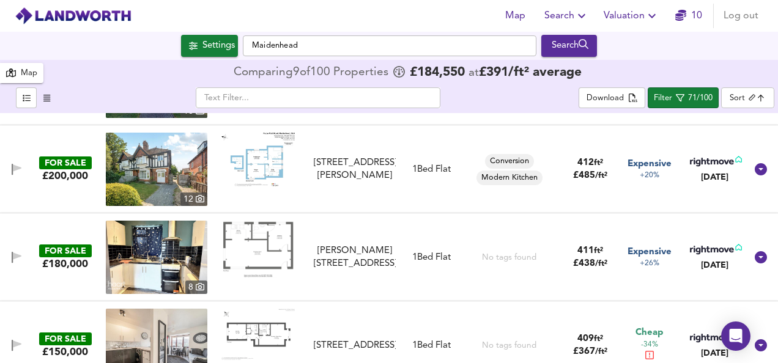
scroll to position [2059, 0]
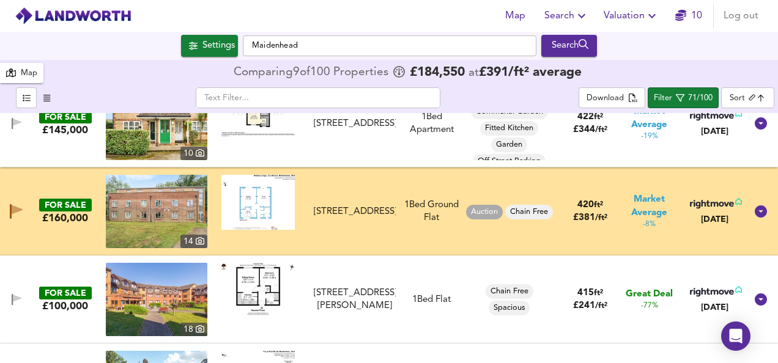
click at [258, 198] on img at bounding box center [257, 202] width 73 height 55
click at [131, 217] on img at bounding box center [157, 211] width 102 height 73
drag, startPoint x: 16, startPoint y: 208, endPoint x: 390, endPoint y: 270, distance: 378.8
click at [16, 208] on icon "button" at bounding box center [17, 209] width 11 height 9
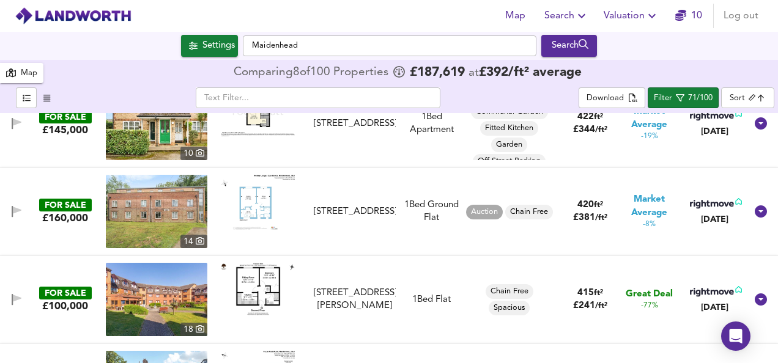
scroll to position [1841, 0]
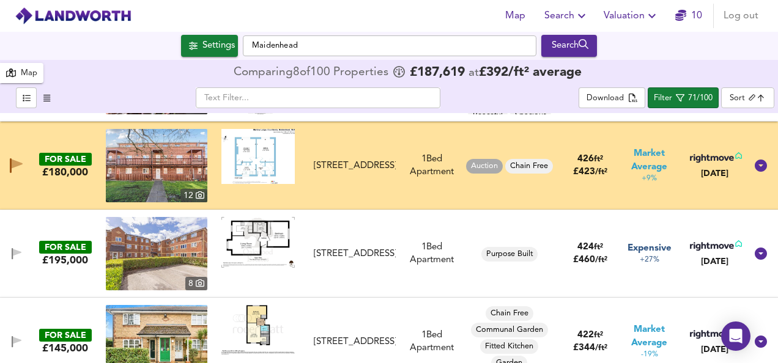
click at [262, 152] on img at bounding box center [257, 156] width 73 height 55
drag, startPoint x: 18, startPoint y: 165, endPoint x: 457, endPoint y: 185, distance: 439.6
click at [18, 165] on icon "button" at bounding box center [17, 164] width 11 height 9
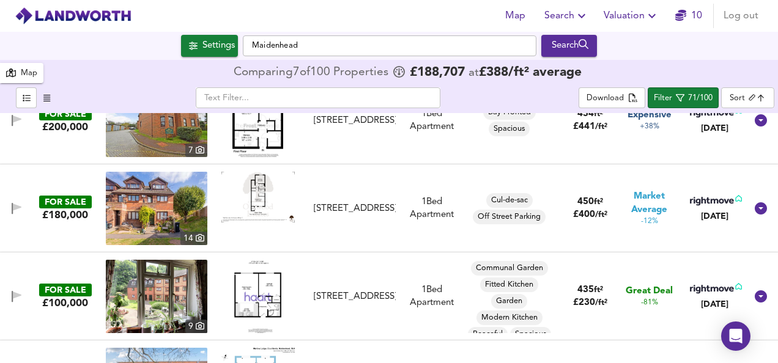
scroll to position [1403, 0]
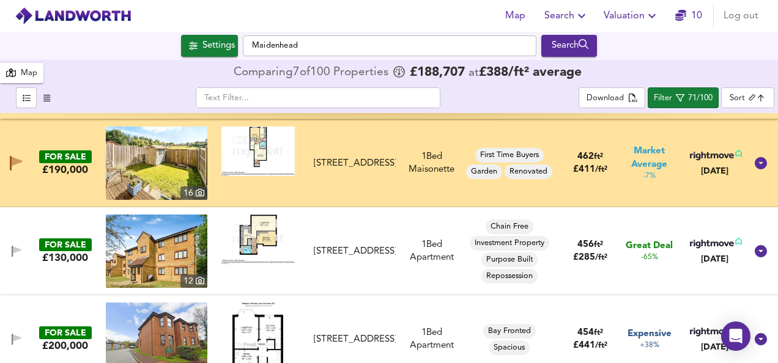
click at [259, 152] on img at bounding box center [257, 152] width 73 height 50
click at [136, 158] on img at bounding box center [157, 163] width 102 height 73
click at [20, 163] on icon "button" at bounding box center [16, 163] width 13 height 15
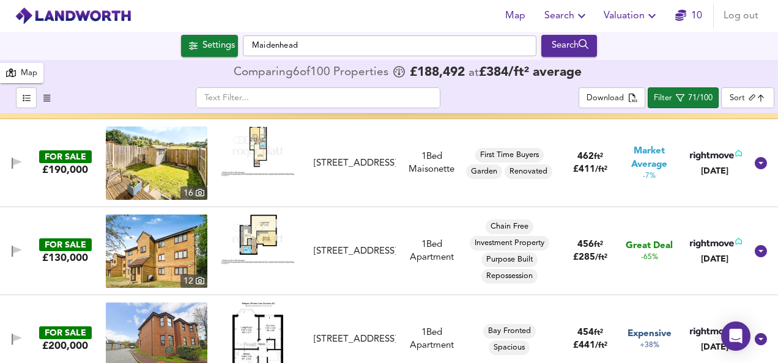
scroll to position [1184, 0]
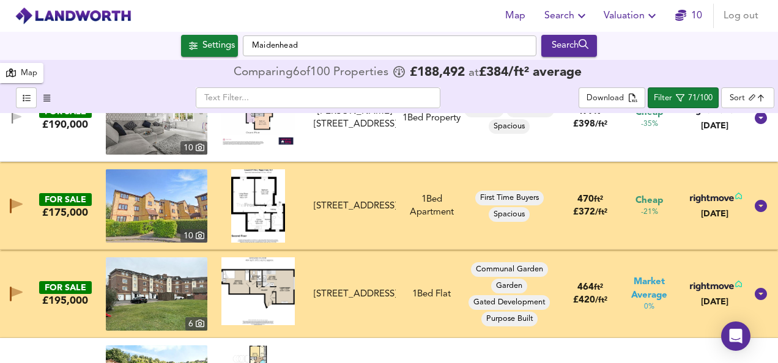
click at [257, 289] on img at bounding box center [257, 290] width 73 height 67
drag, startPoint x: 15, startPoint y: 293, endPoint x: 38, endPoint y: 281, distance: 26.3
click at [15, 293] on icon "button" at bounding box center [17, 292] width 11 height 9
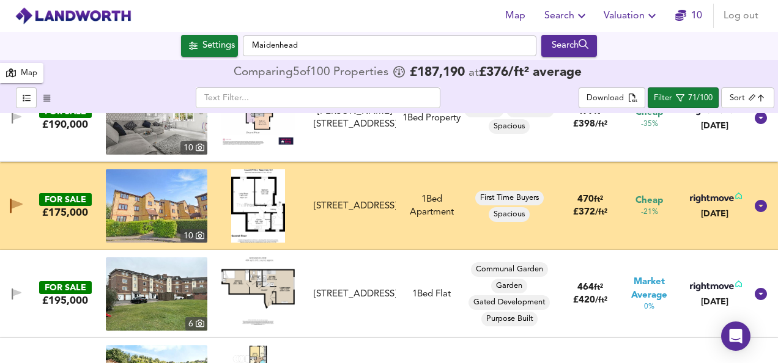
click at [253, 202] on img at bounding box center [258, 205] width 54 height 73
click at [127, 188] on img at bounding box center [157, 205] width 102 height 73
click at [19, 199] on icon "button" at bounding box center [16, 206] width 13 height 15
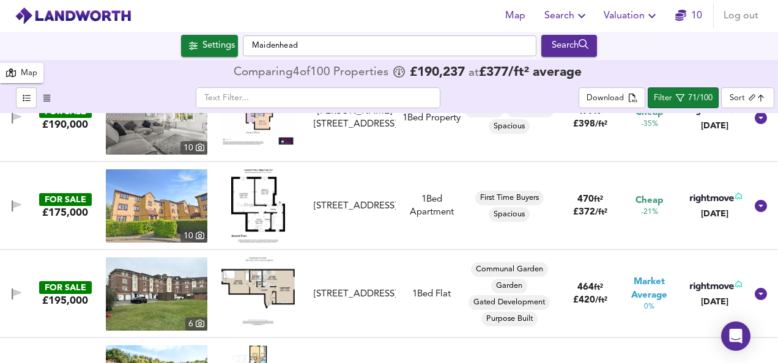
scroll to position [966, 0]
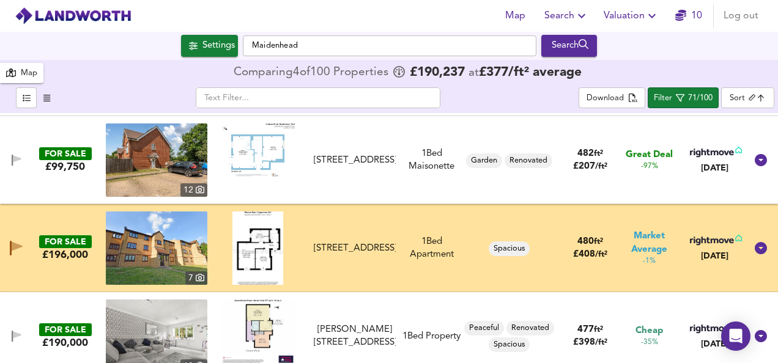
click at [261, 250] on img at bounding box center [257, 248] width 50 height 73
click at [150, 250] on img at bounding box center [157, 248] width 102 height 73
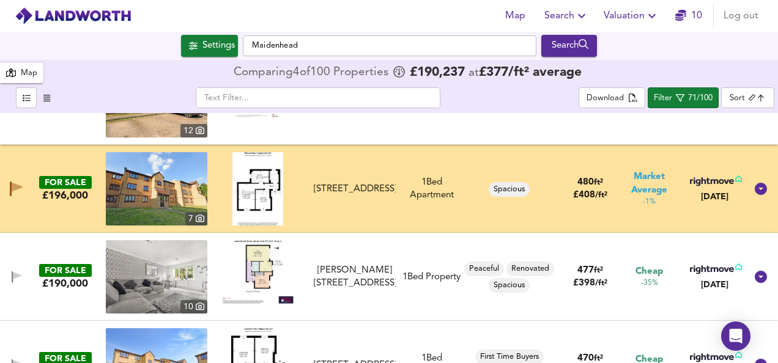
scroll to position [1015, 0]
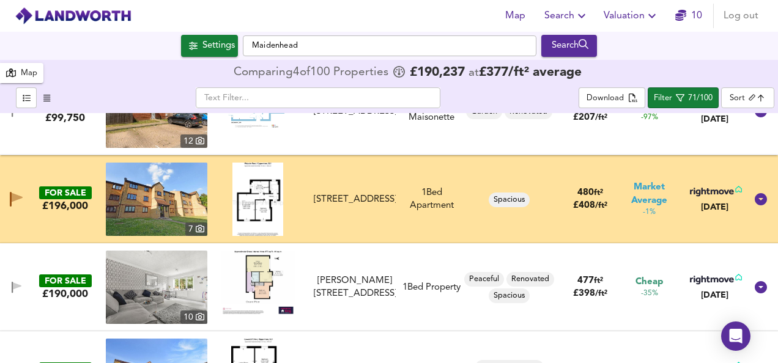
click at [253, 193] on img at bounding box center [257, 199] width 50 height 73
click at [9, 198] on span "button" at bounding box center [16, 199] width 18 height 15
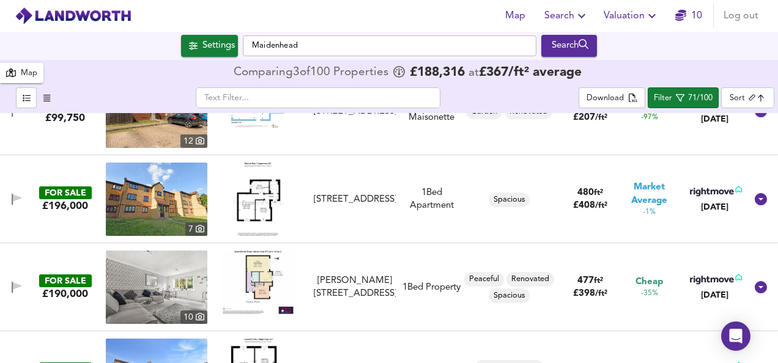
click at [265, 198] on img at bounding box center [257, 199] width 50 height 73
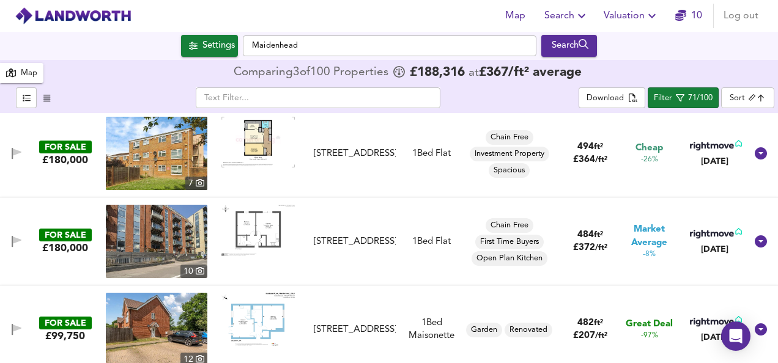
scroll to position [577, 0]
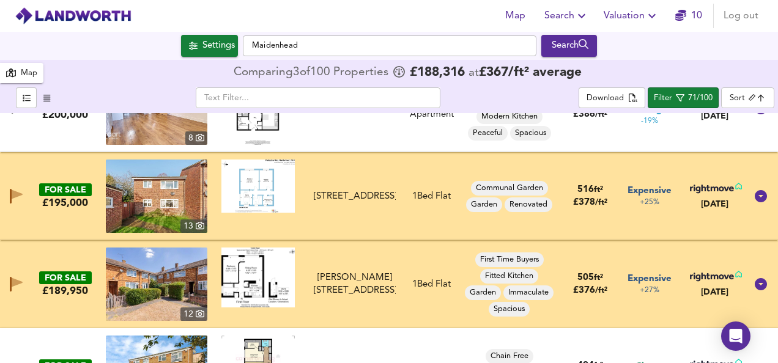
click at [240, 283] on img at bounding box center [257, 278] width 73 height 60
click at [263, 177] on img at bounding box center [257, 186] width 73 height 53
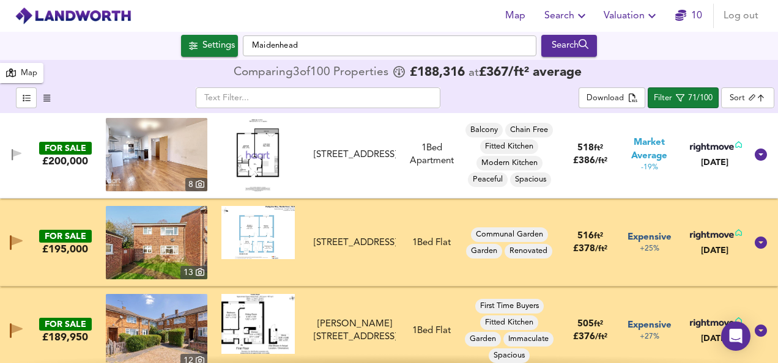
scroll to position [612, 0]
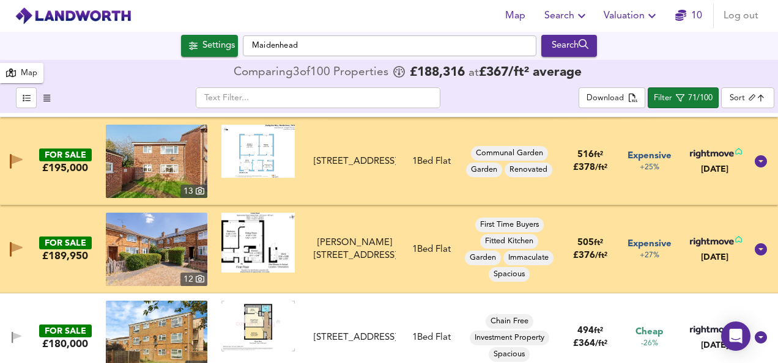
click at [16, 246] on icon "button" at bounding box center [17, 247] width 11 height 9
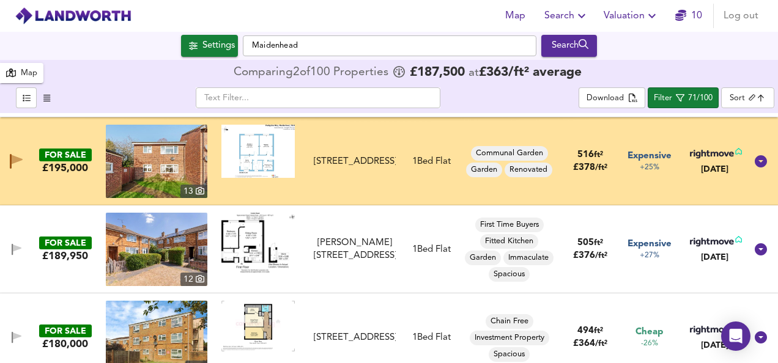
click at [245, 159] on img at bounding box center [257, 151] width 73 height 53
click at [24, 162] on span "button" at bounding box center [16, 161] width 18 height 15
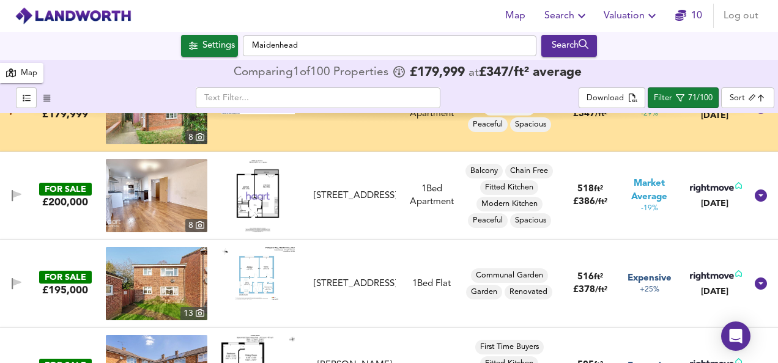
scroll to position [469, 0]
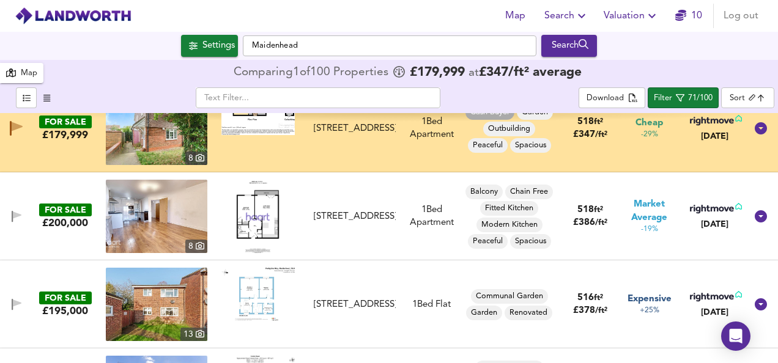
click at [272, 130] on img at bounding box center [257, 113] width 73 height 43
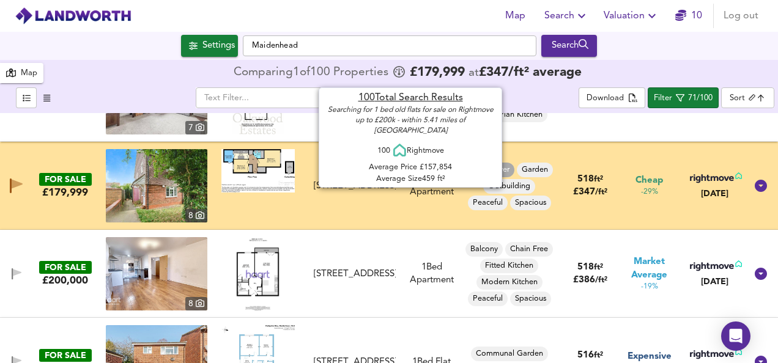
scroll to position [396, 0]
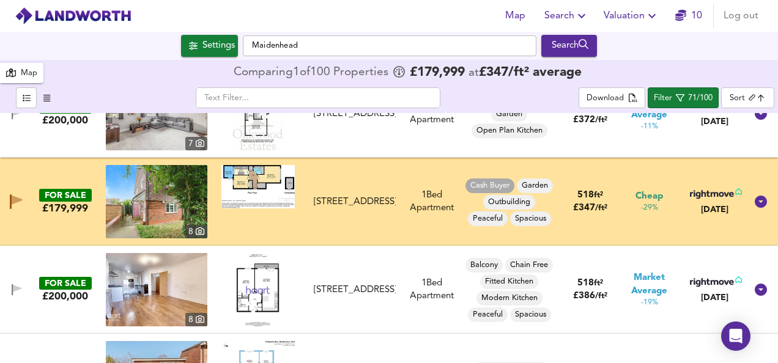
click at [154, 210] on img at bounding box center [157, 201] width 102 height 73
click at [388, 7] on div "Map Search Valuation 10 Log out" at bounding box center [389, 16] width 778 height 31
click at [736, 16] on span "Log out" at bounding box center [740, 15] width 35 height 17
